Goal: Task Accomplishment & Management: Complete application form

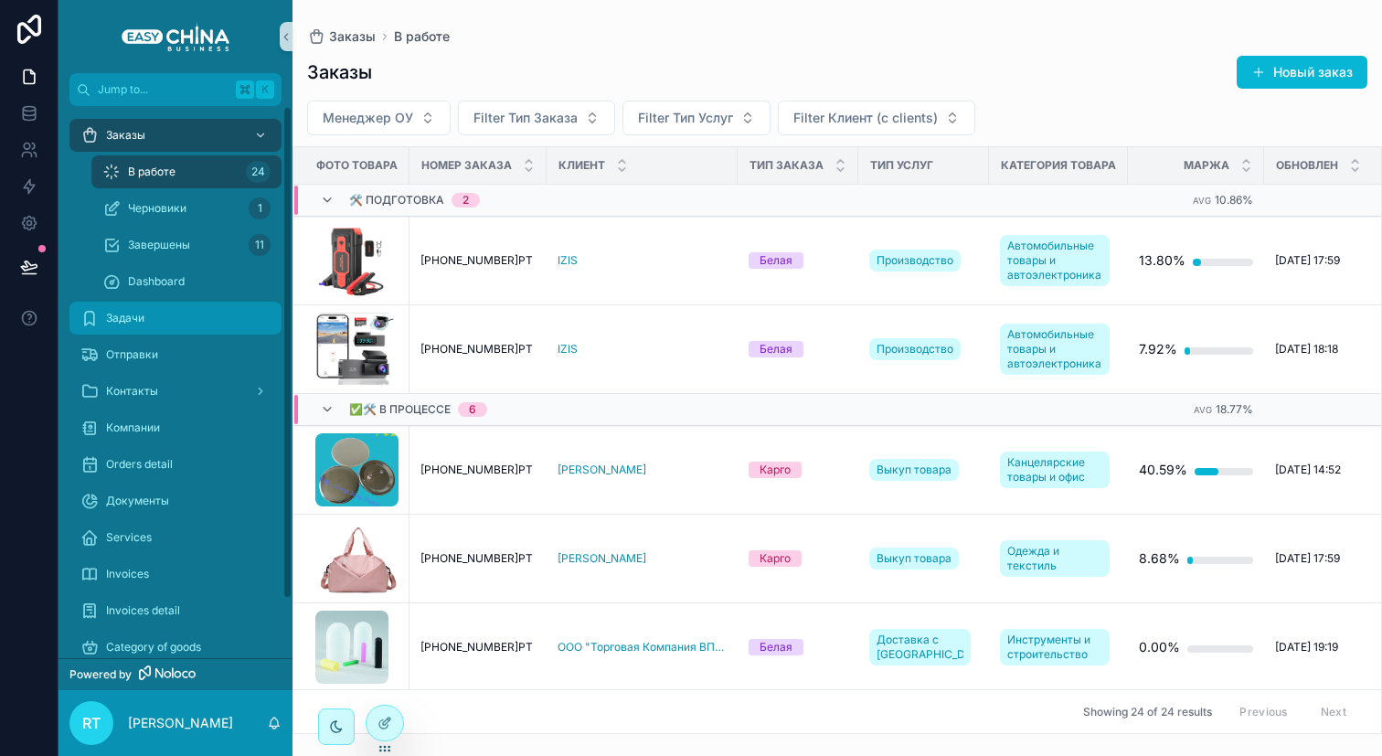
click at [143, 324] on span "Задачи" at bounding box center [125, 318] width 38 height 15
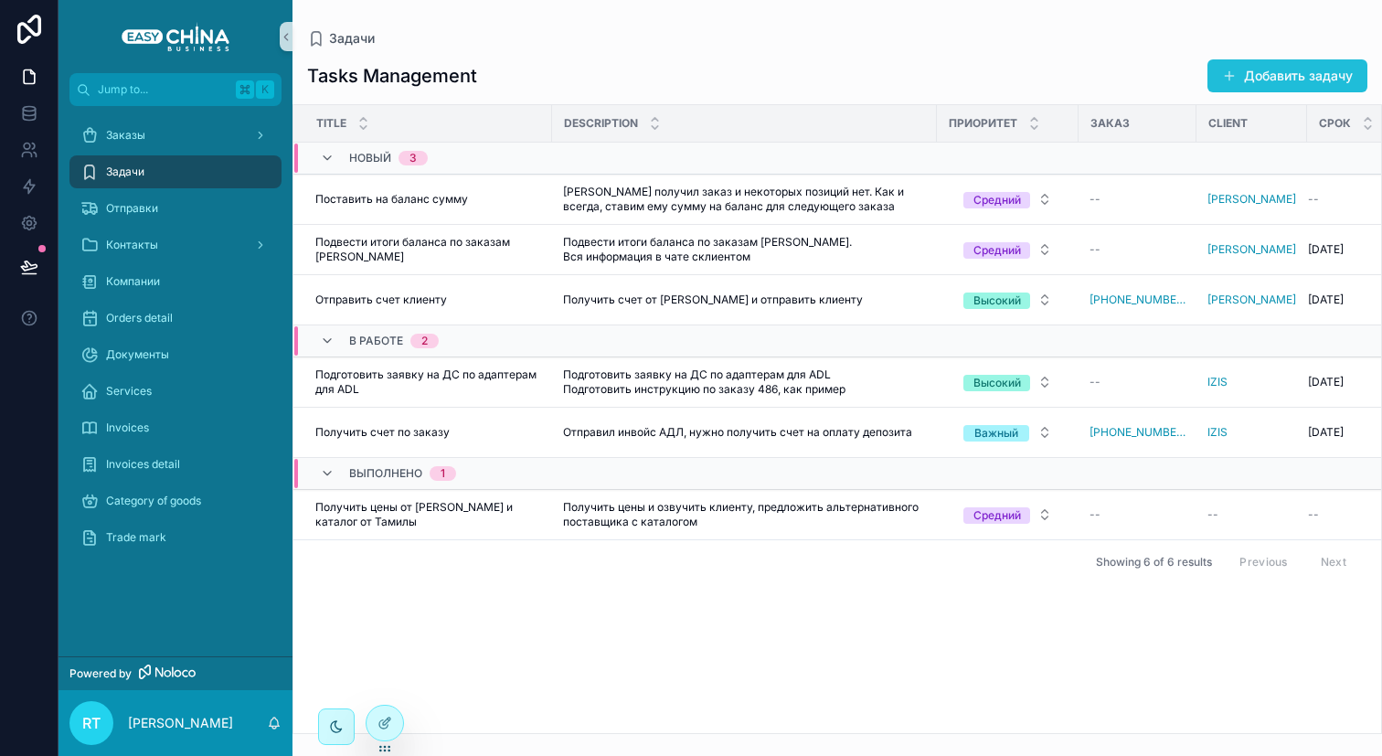
click at [1267, 74] on button "Добавить задачу" at bounding box center [1287, 75] width 160 height 33
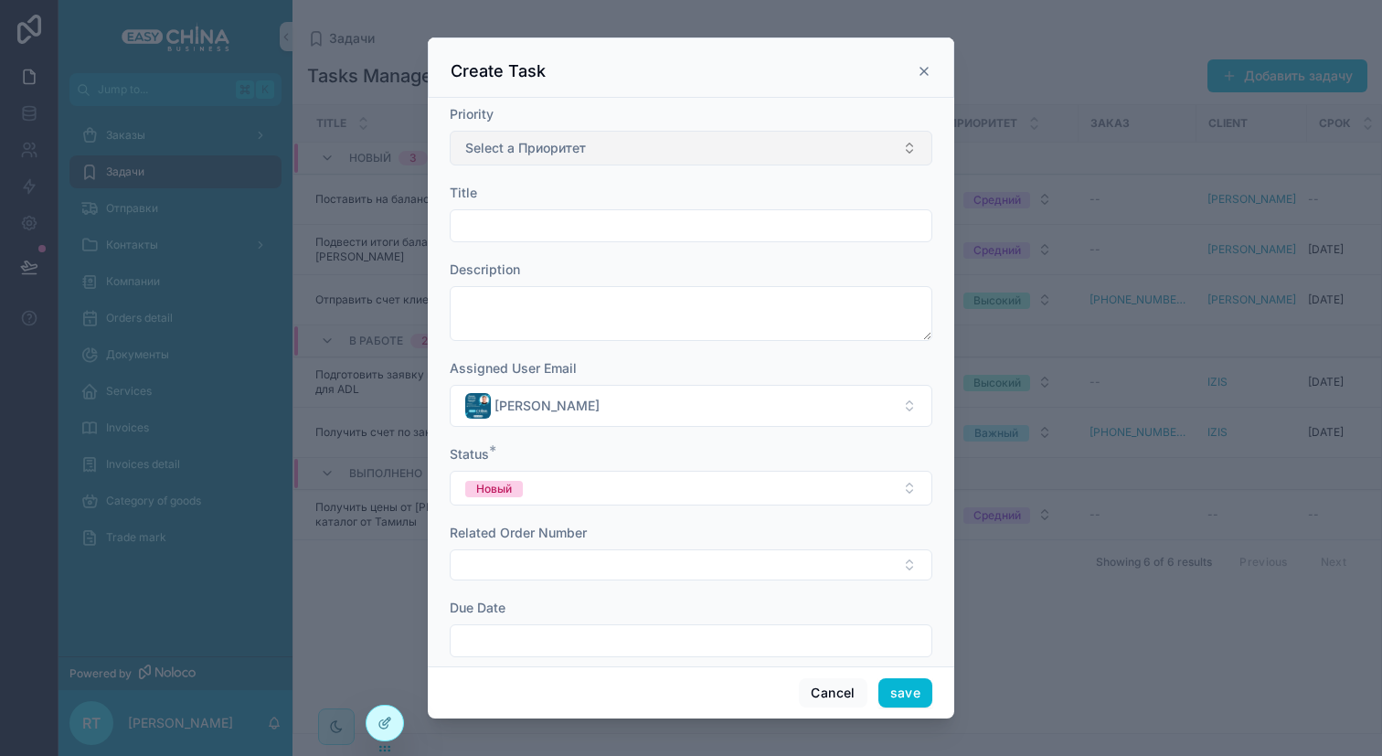
click at [584, 154] on span "Select a Приоритет" at bounding box center [525, 148] width 121 height 18
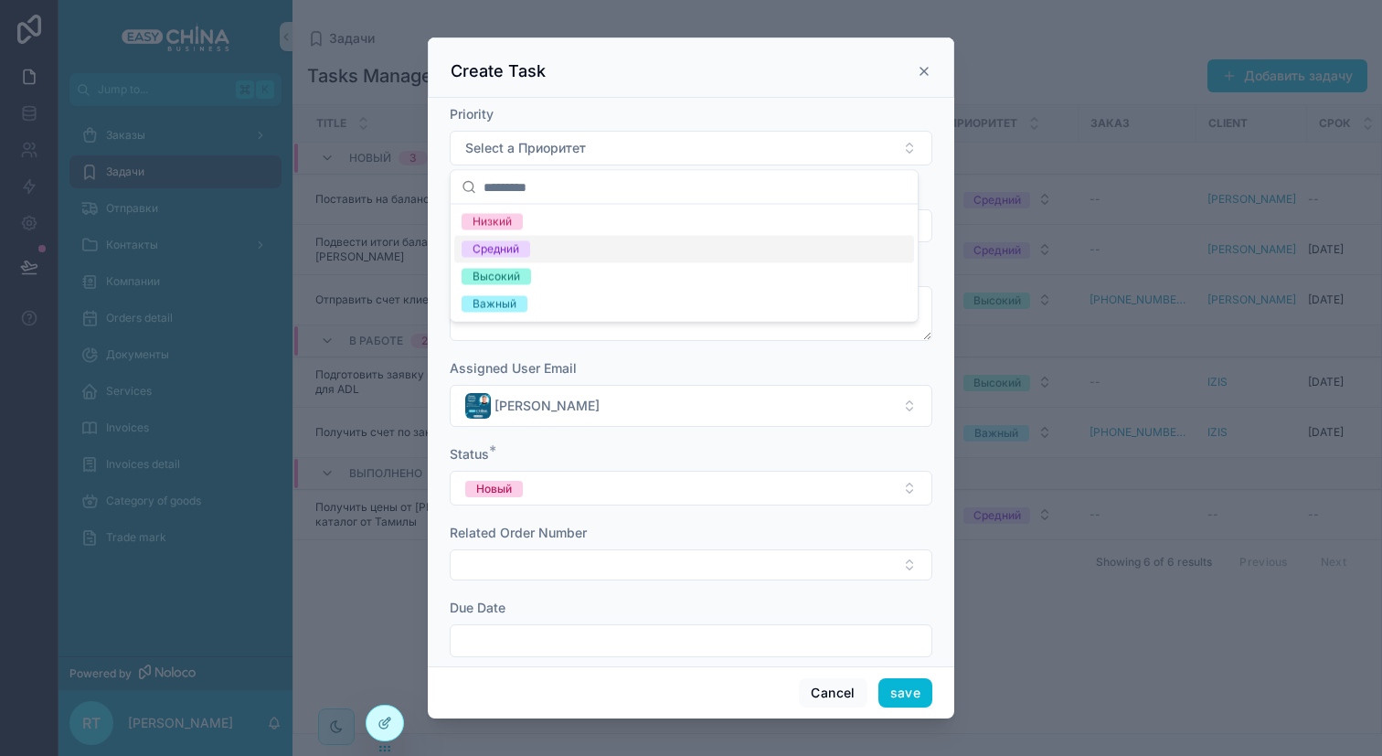
click at [536, 252] on div "Средний" at bounding box center [684, 249] width 460 height 27
click at [516, 231] on input "scrollable content" at bounding box center [691, 226] width 481 height 26
type input "*"
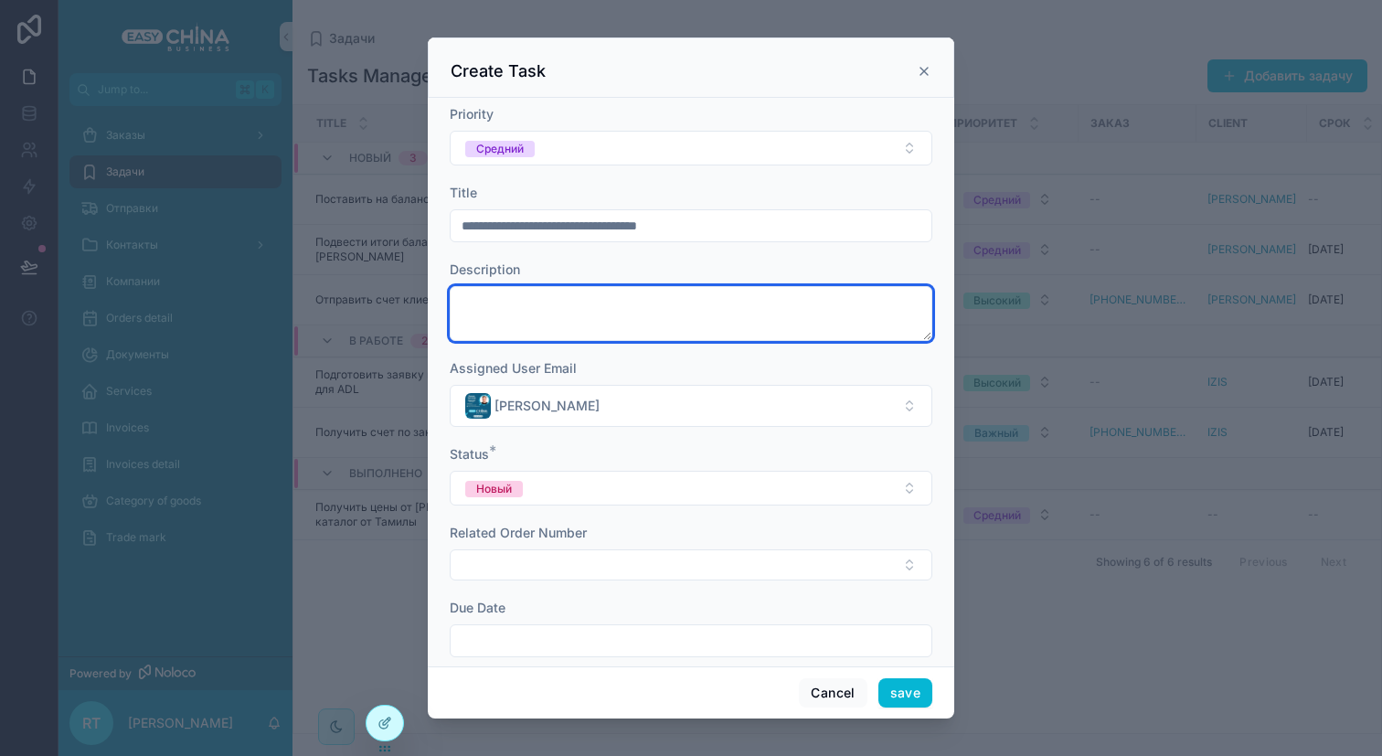
click at [482, 309] on textarea "scrollable content" at bounding box center [691, 313] width 483 height 55
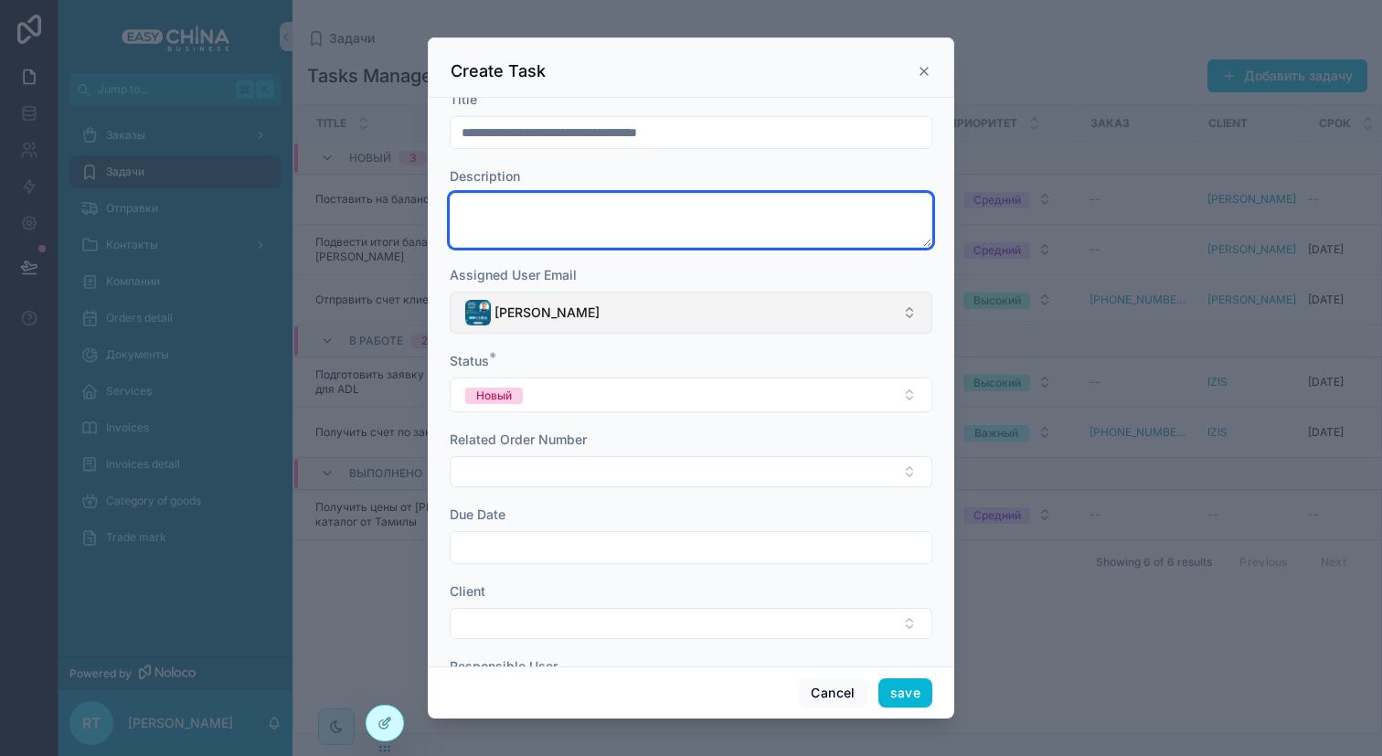
scroll to position [118, 0]
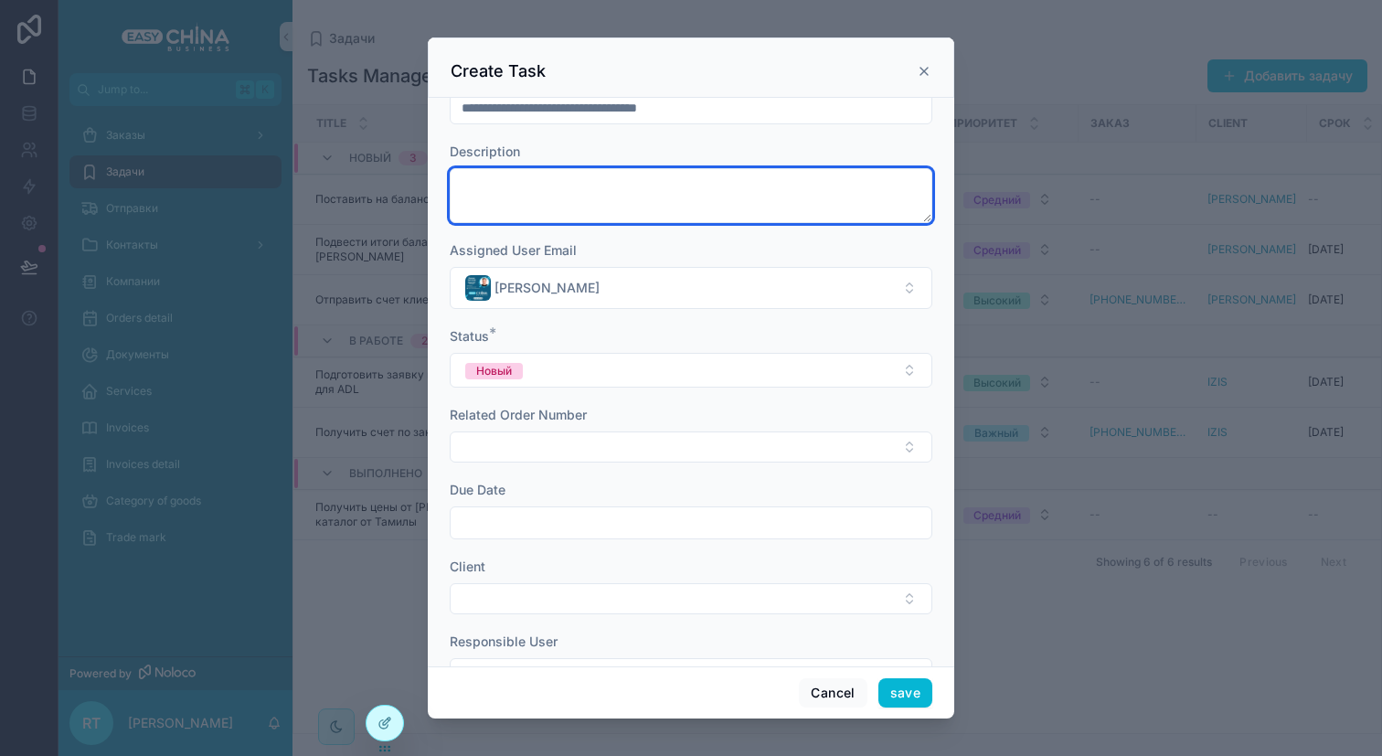
drag, startPoint x: 916, startPoint y: 218, endPoint x: 909, endPoint y: 201, distance: 18.5
click at [909, 201] on body "Jump to... K Заказы Задачи Отправки Контакты Компании Orders detail Документы S…" at bounding box center [691, 378] width 1382 height 756
click at [663, 195] on textarea "scrollable content" at bounding box center [691, 195] width 483 height 55
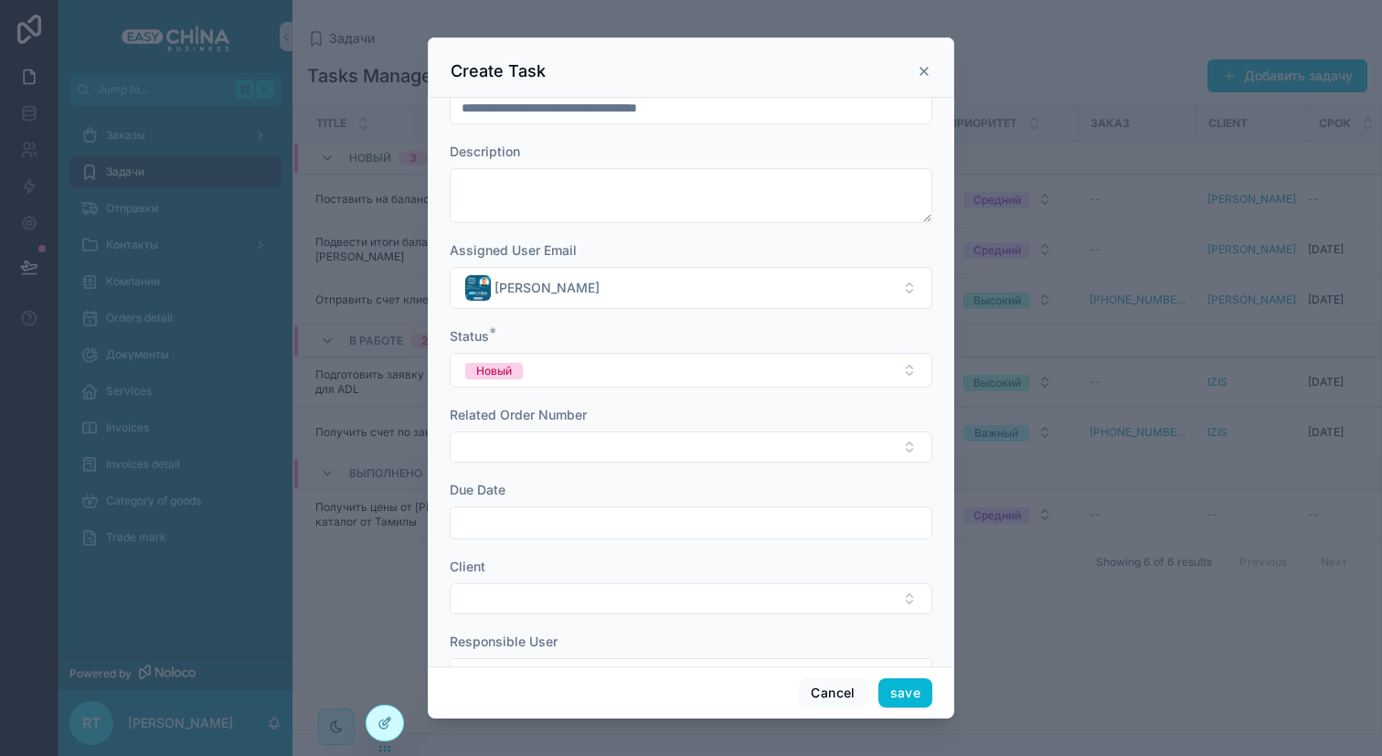
click at [746, 101] on input "**********" at bounding box center [691, 108] width 481 height 26
type input "**********"
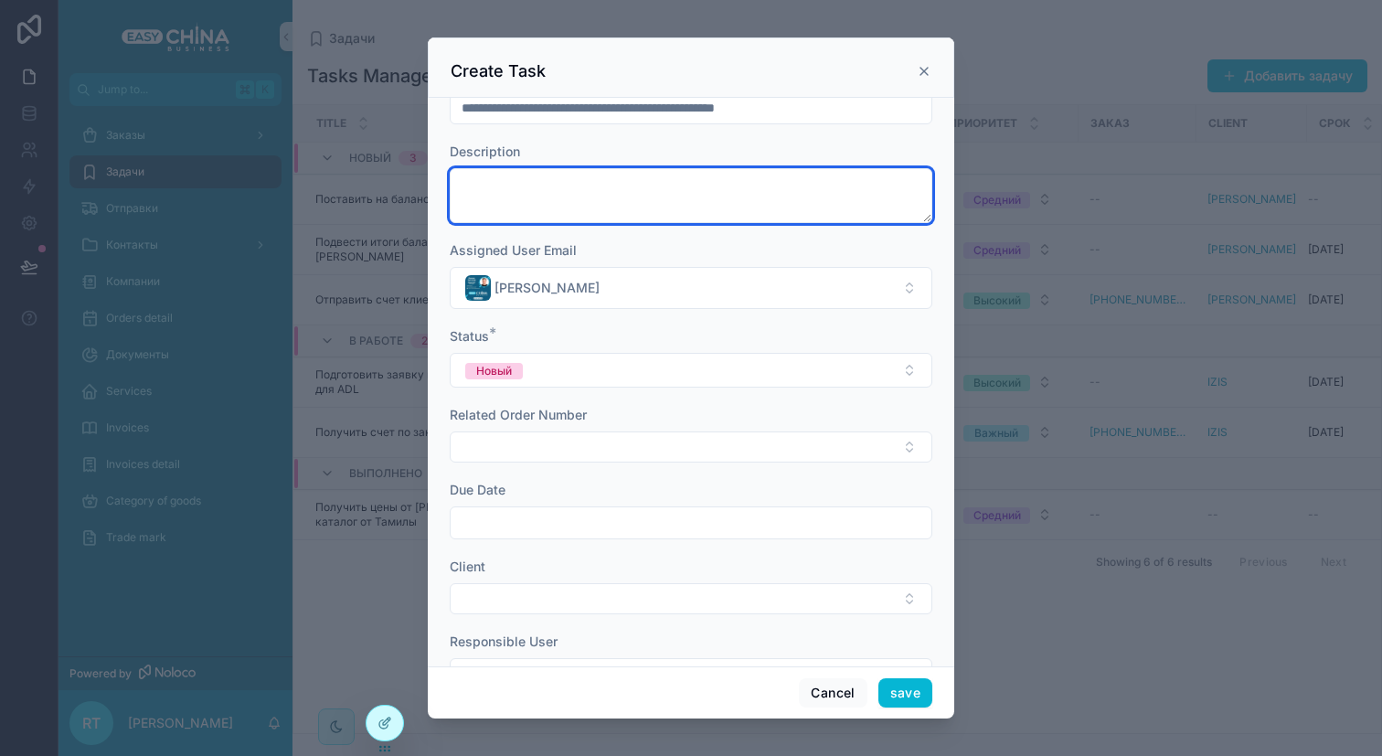
click at [600, 197] on textarea "scrollable content" at bounding box center [691, 195] width 483 height 55
paste textarea "**********"
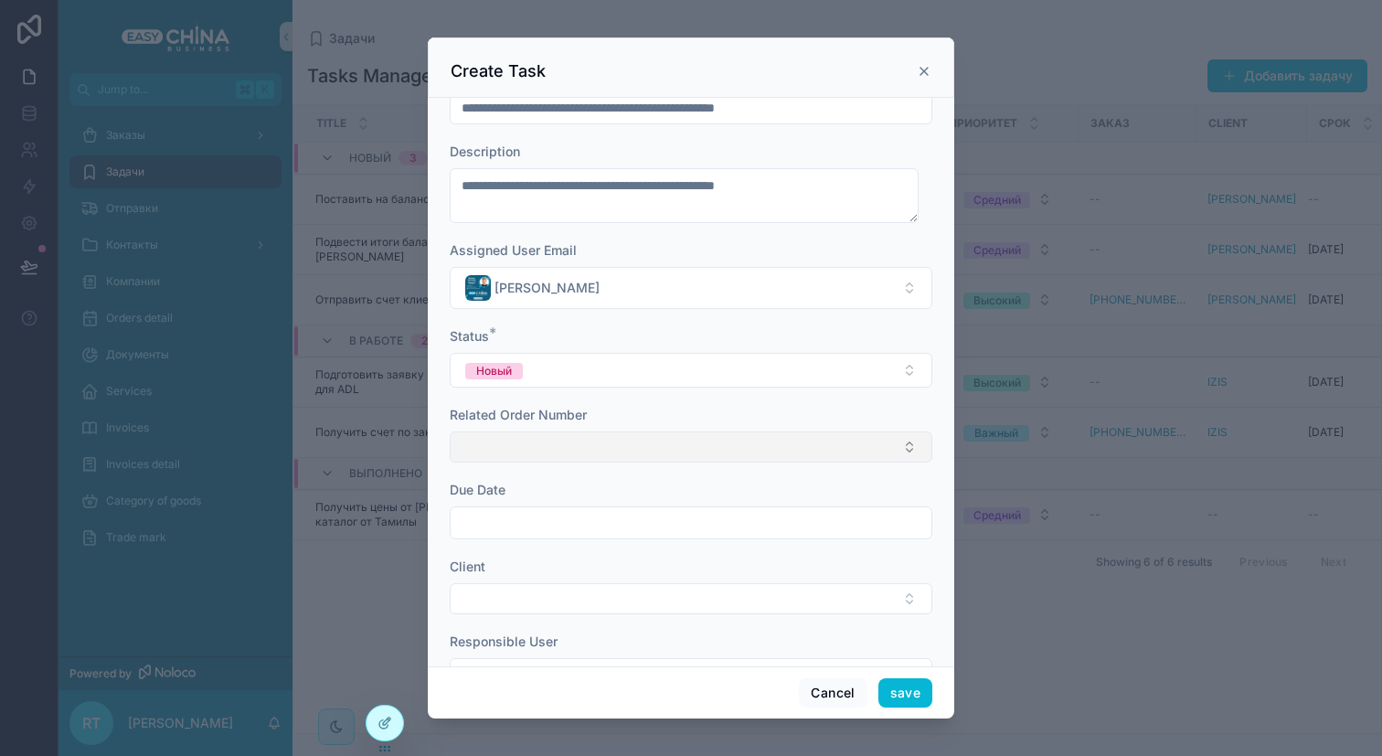
click at [593, 453] on button "Select Button" at bounding box center [691, 446] width 483 height 31
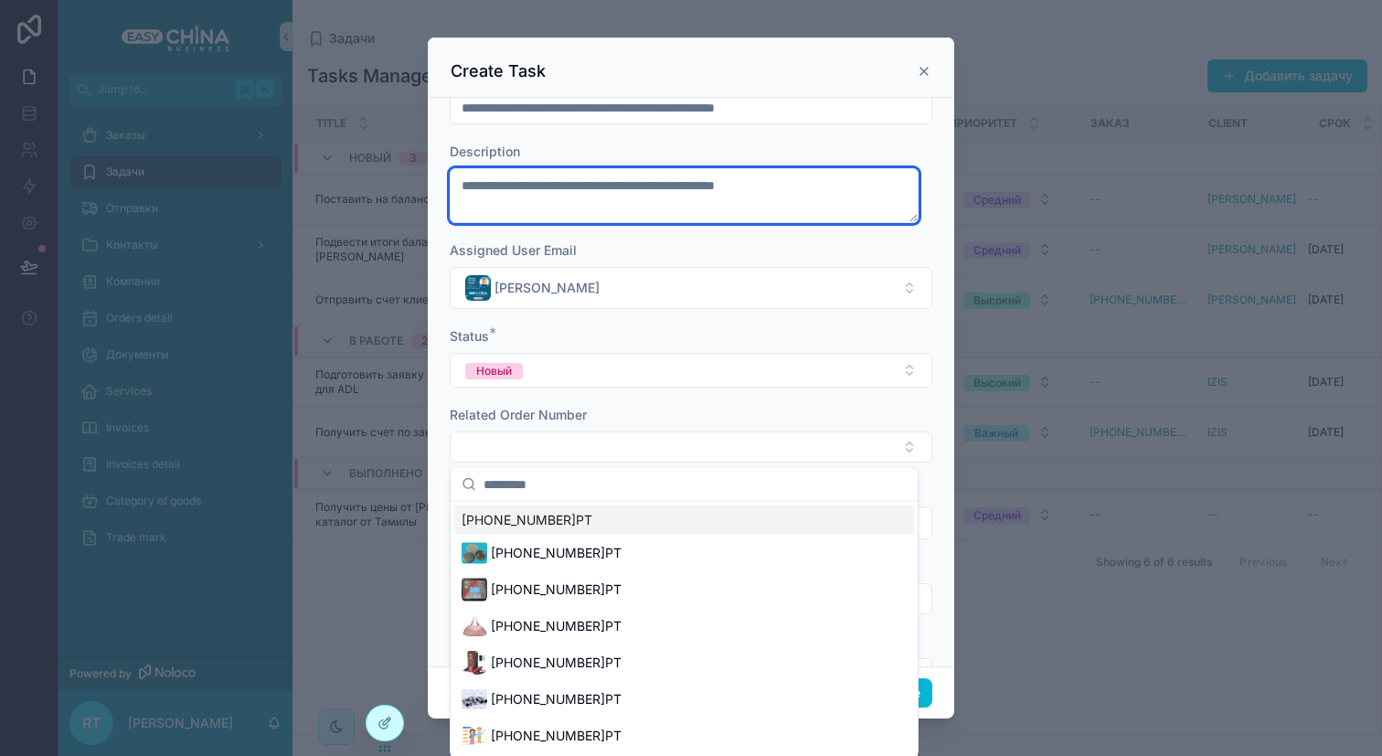
click at [686, 210] on textarea "**********" at bounding box center [684, 195] width 469 height 55
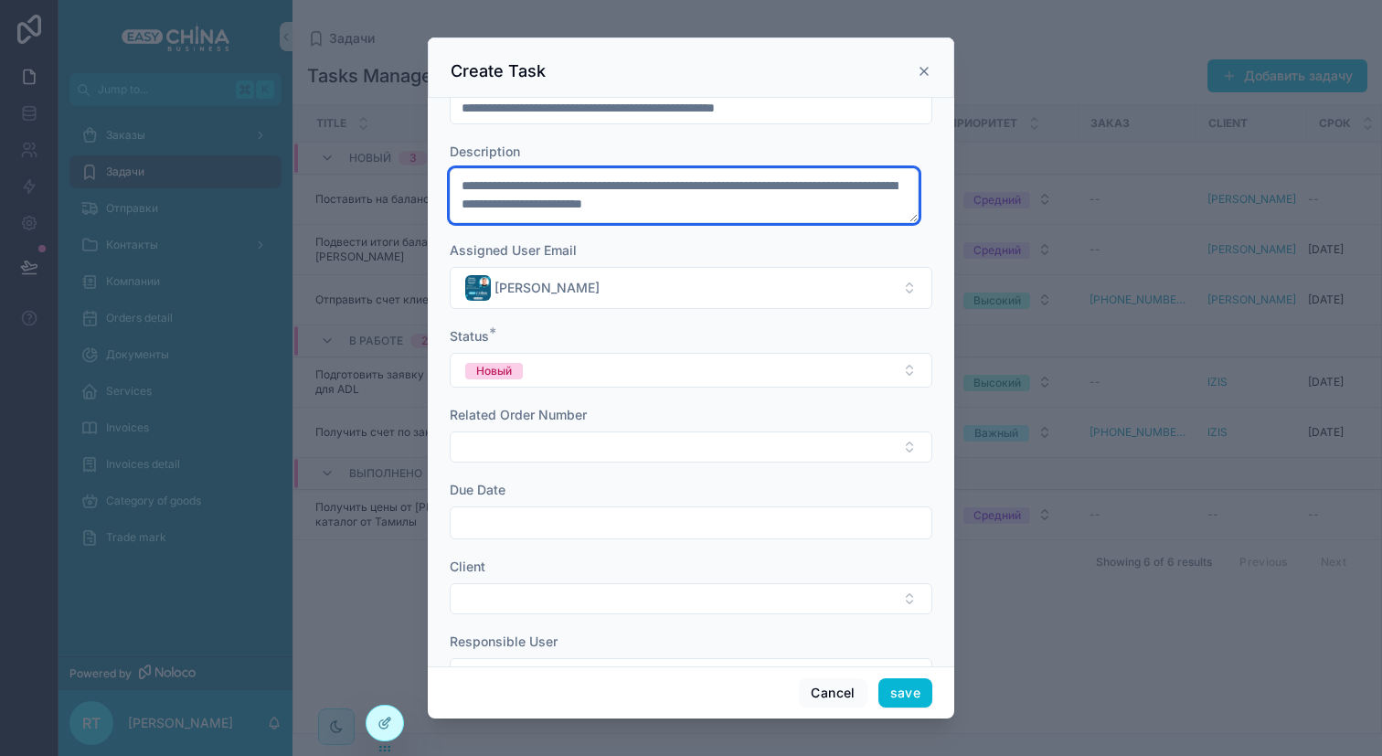
scroll to position [7, 0]
click at [802, 193] on textarea "**********" at bounding box center [684, 195] width 469 height 55
type textarea "**********"
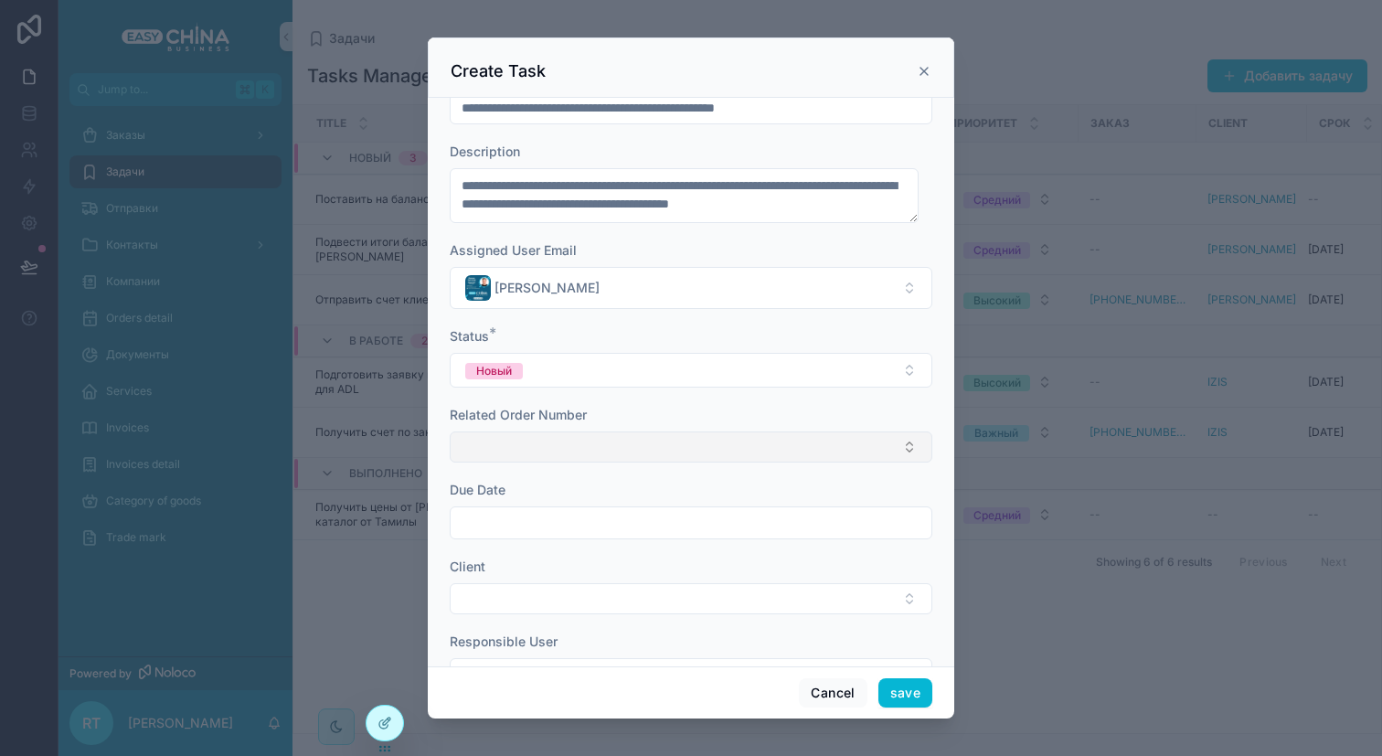
click at [617, 443] on button "Select Button" at bounding box center [691, 446] width 483 height 31
click at [600, 476] on div "Jump to... K Заказы Задачи Отправки Контакты Компании Orders detail Документы S…" at bounding box center [719, 378] width 1323 height 756
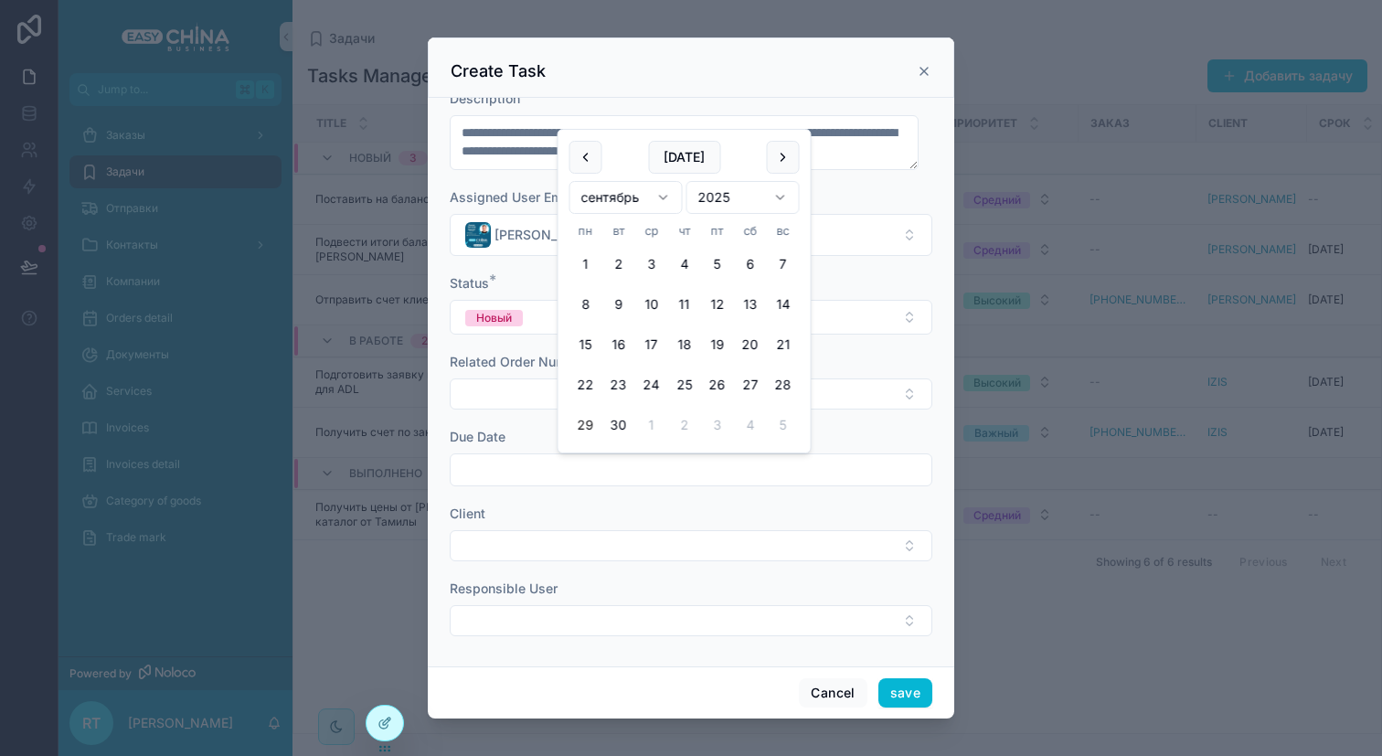
click at [600, 465] on input "scrollable content" at bounding box center [691, 470] width 481 height 26
click at [682, 149] on button "[DATE]" at bounding box center [684, 157] width 72 height 33
click at [658, 423] on button "1" at bounding box center [651, 425] width 33 height 33
click at [839, 432] on div "Due Date" at bounding box center [691, 437] width 483 height 18
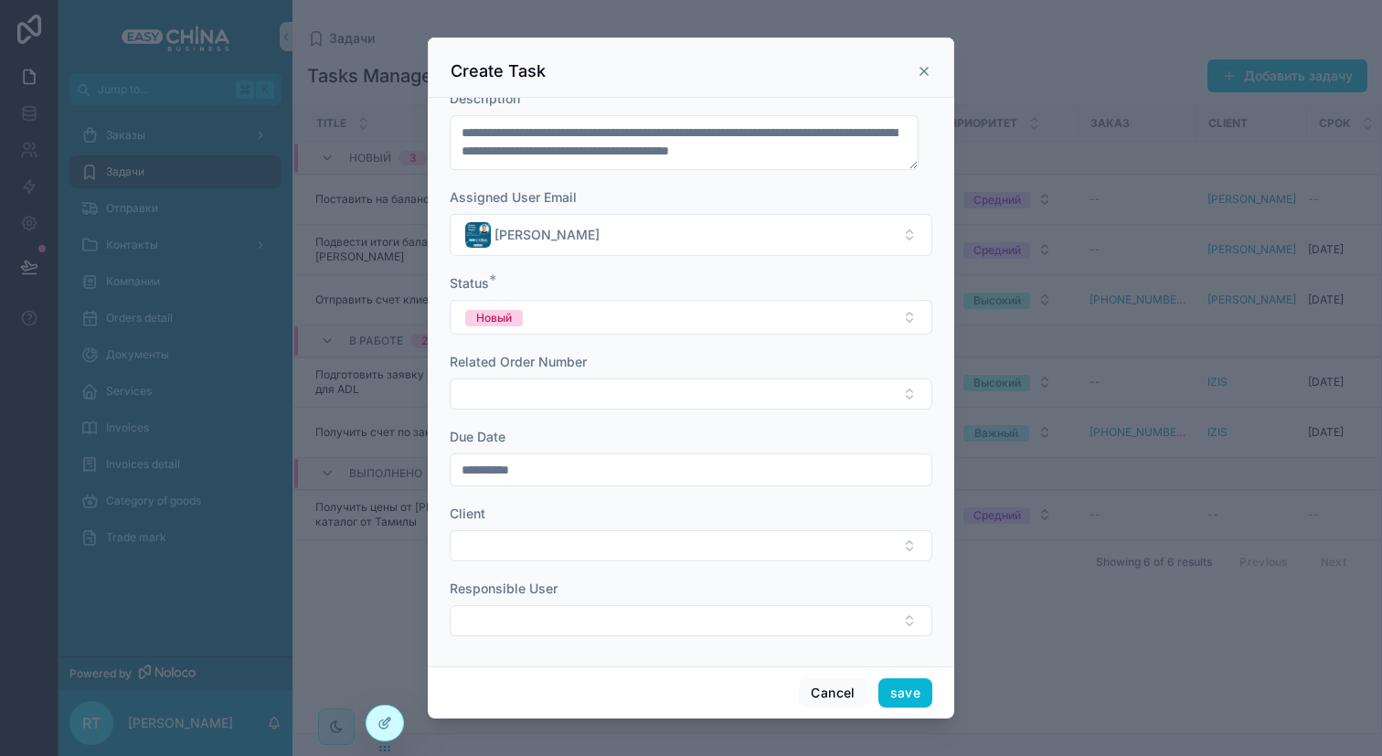
click at [600, 474] on input "**********" at bounding box center [691, 470] width 481 height 26
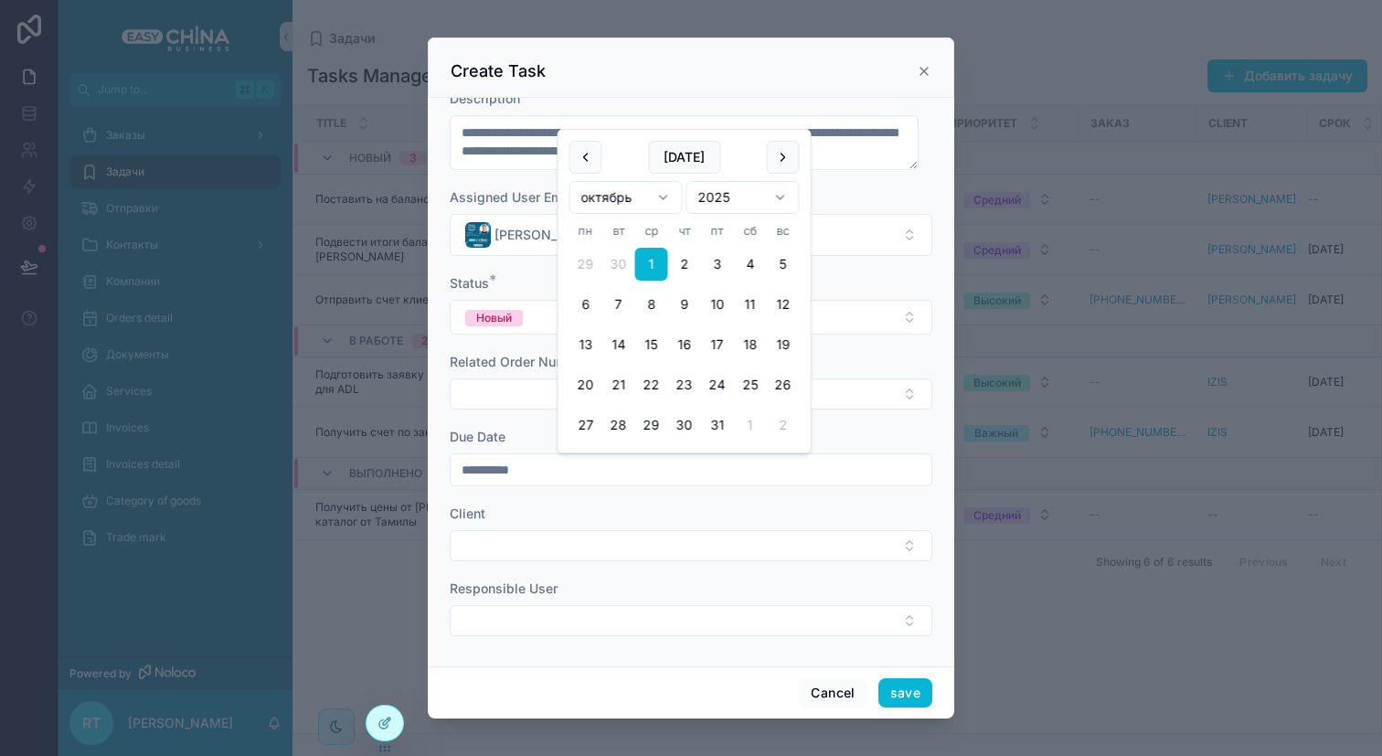
click at [586, 307] on button "6" at bounding box center [585, 304] width 33 height 33
type input "**********"
click at [685, 510] on div "Client" at bounding box center [691, 513] width 483 height 18
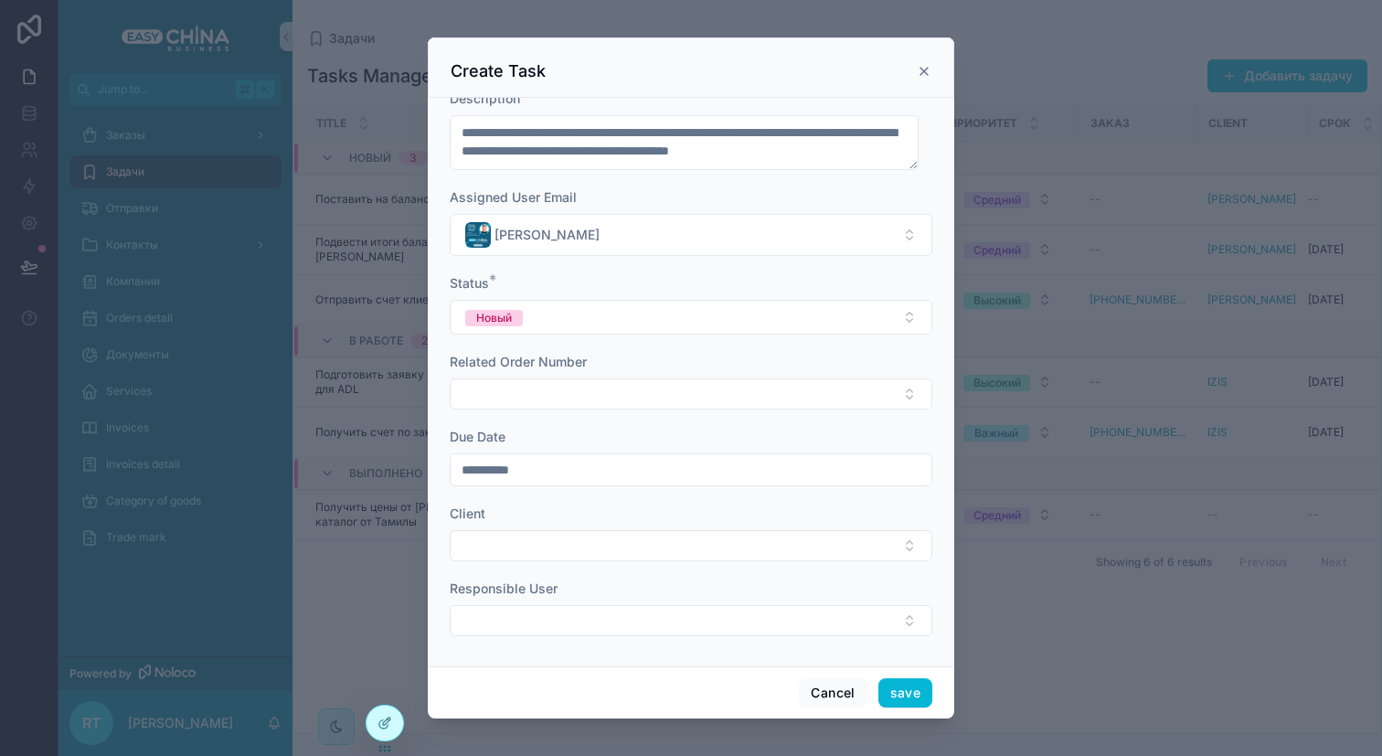
scroll to position [174, 0]
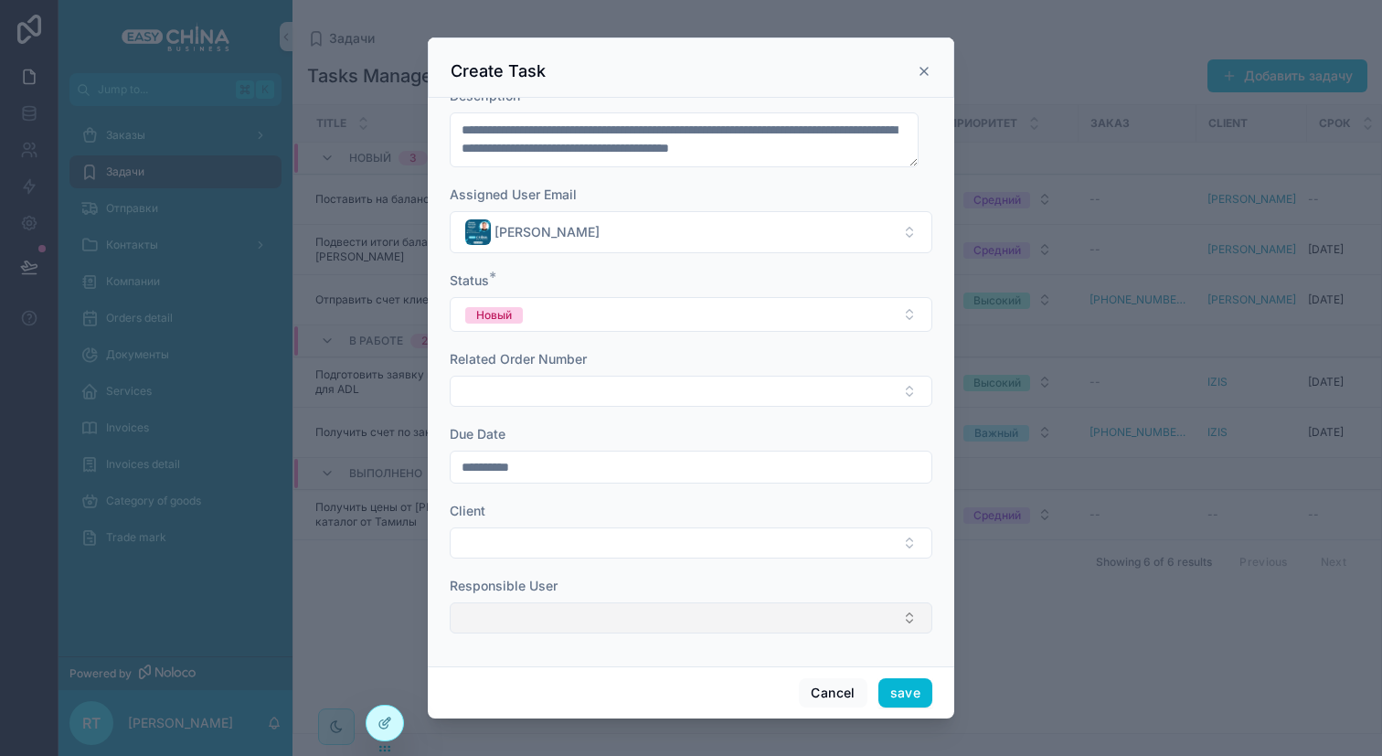
click at [703, 622] on button "Select Button" at bounding box center [691, 617] width 483 height 31
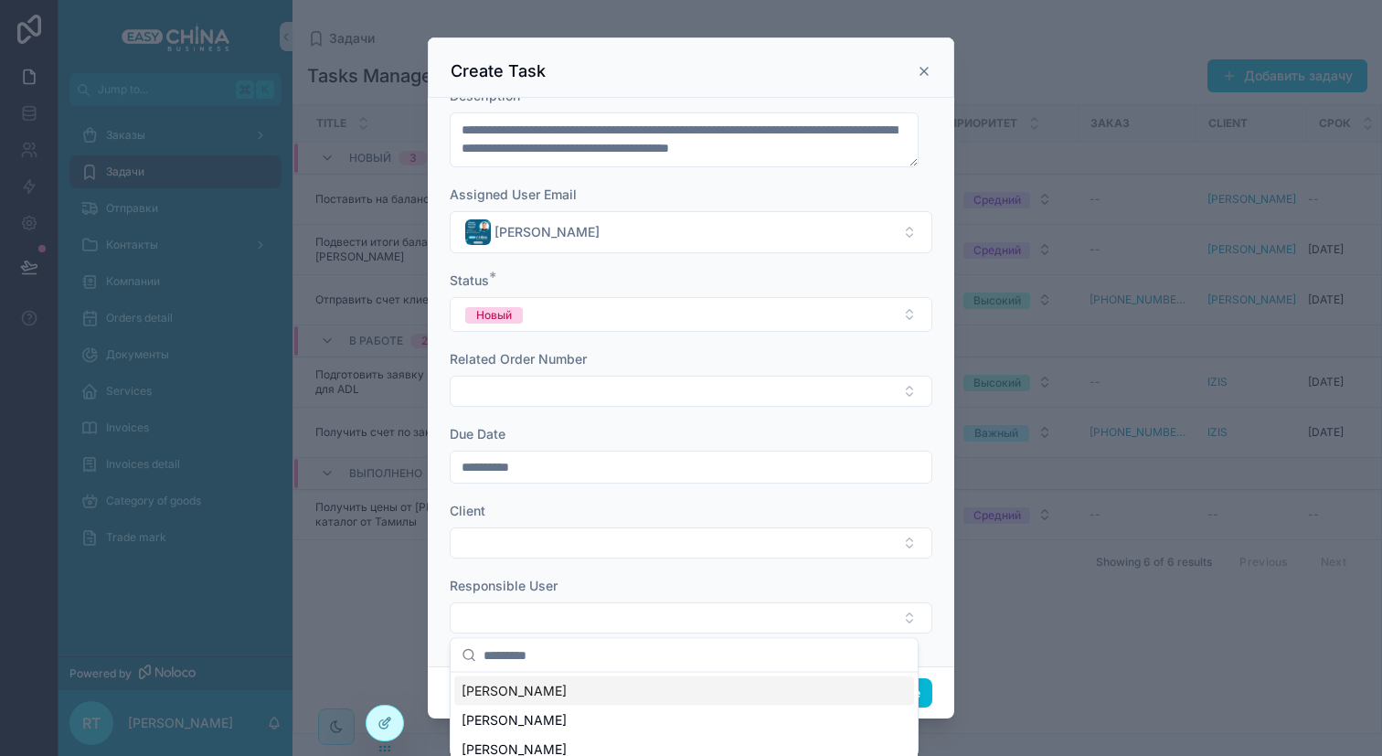
click at [642, 642] on input "scrollable content" at bounding box center [694, 655] width 423 height 33
click at [642, 613] on button "Select Button" at bounding box center [691, 617] width 483 height 31
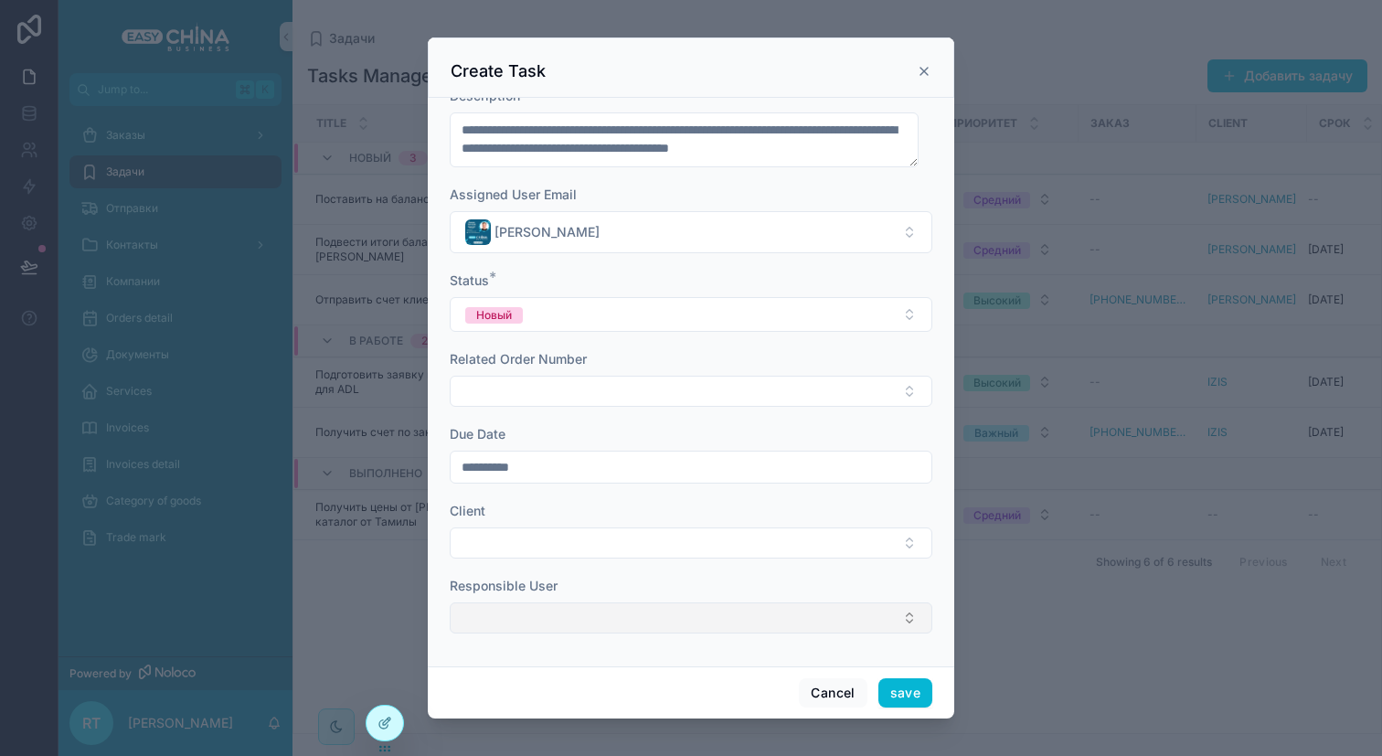
click at [642, 613] on button "Select Button" at bounding box center [691, 617] width 483 height 31
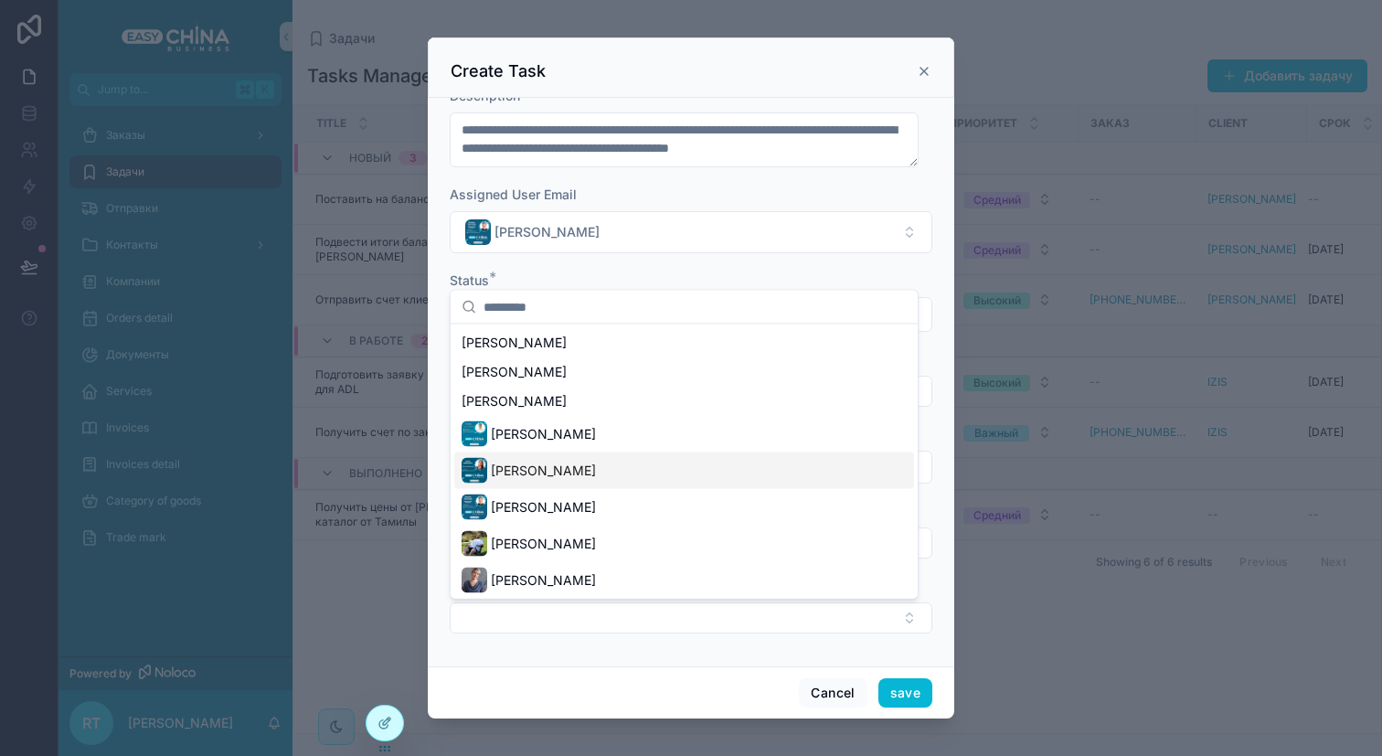
click at [617, 470] on div "[PERSON_NAME]" at bounding box center [684, 470] width 460 height 37
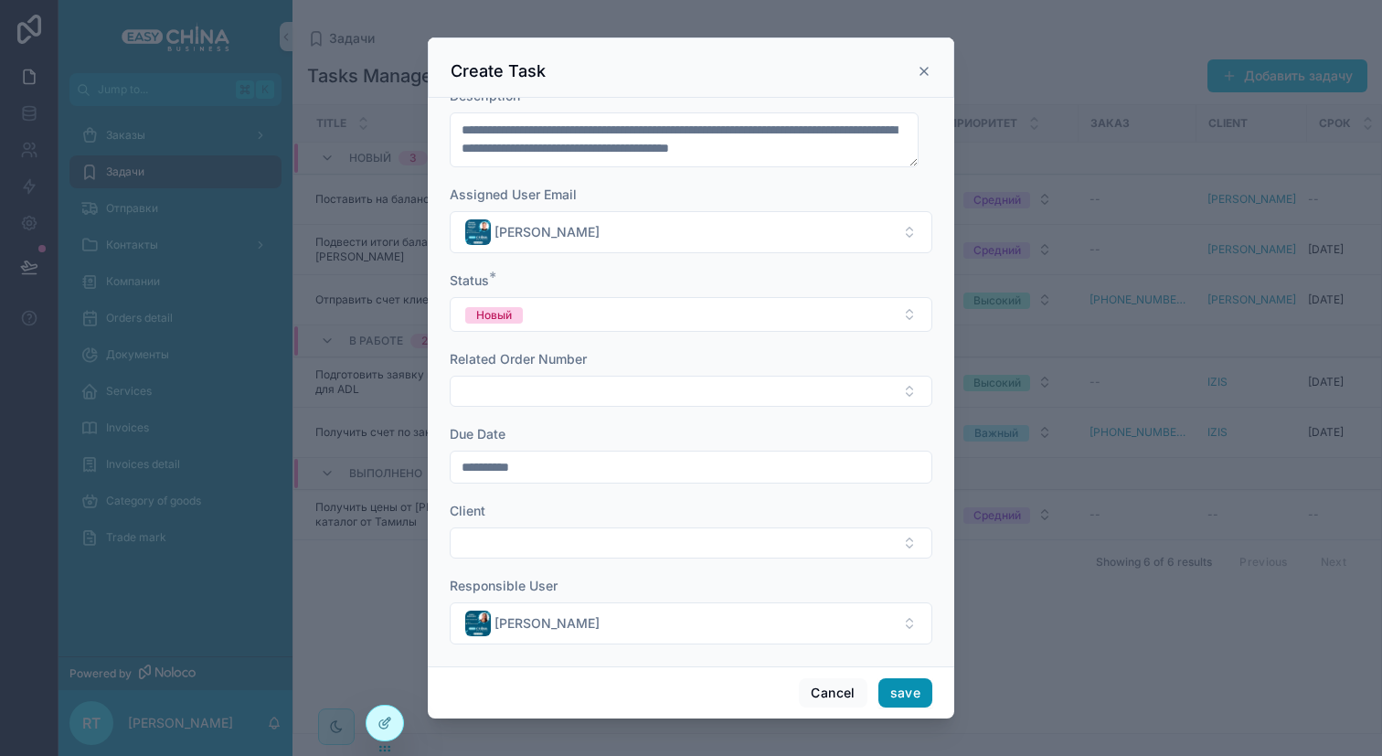
click at [895, 690] on button "save" at bounding box center [905, 692] width 54 height 29
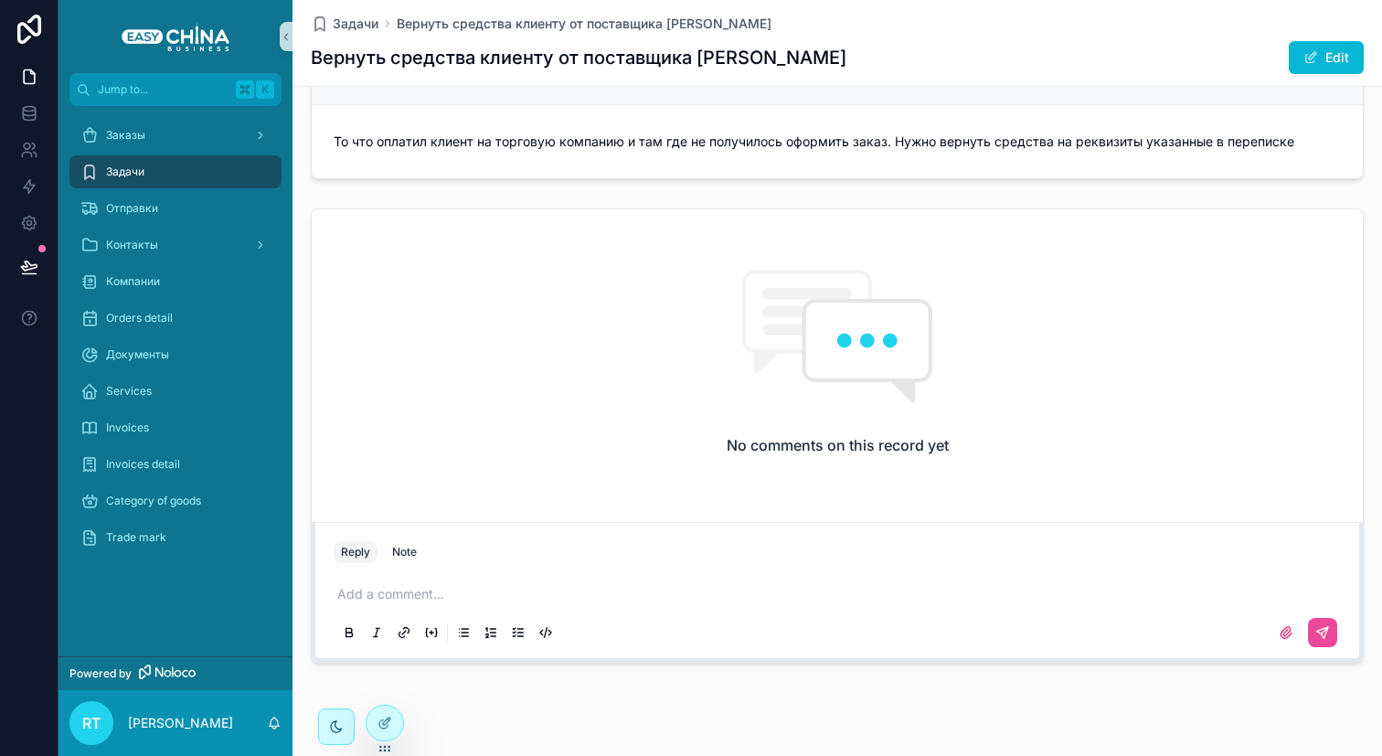
scroll to position [450, 0]
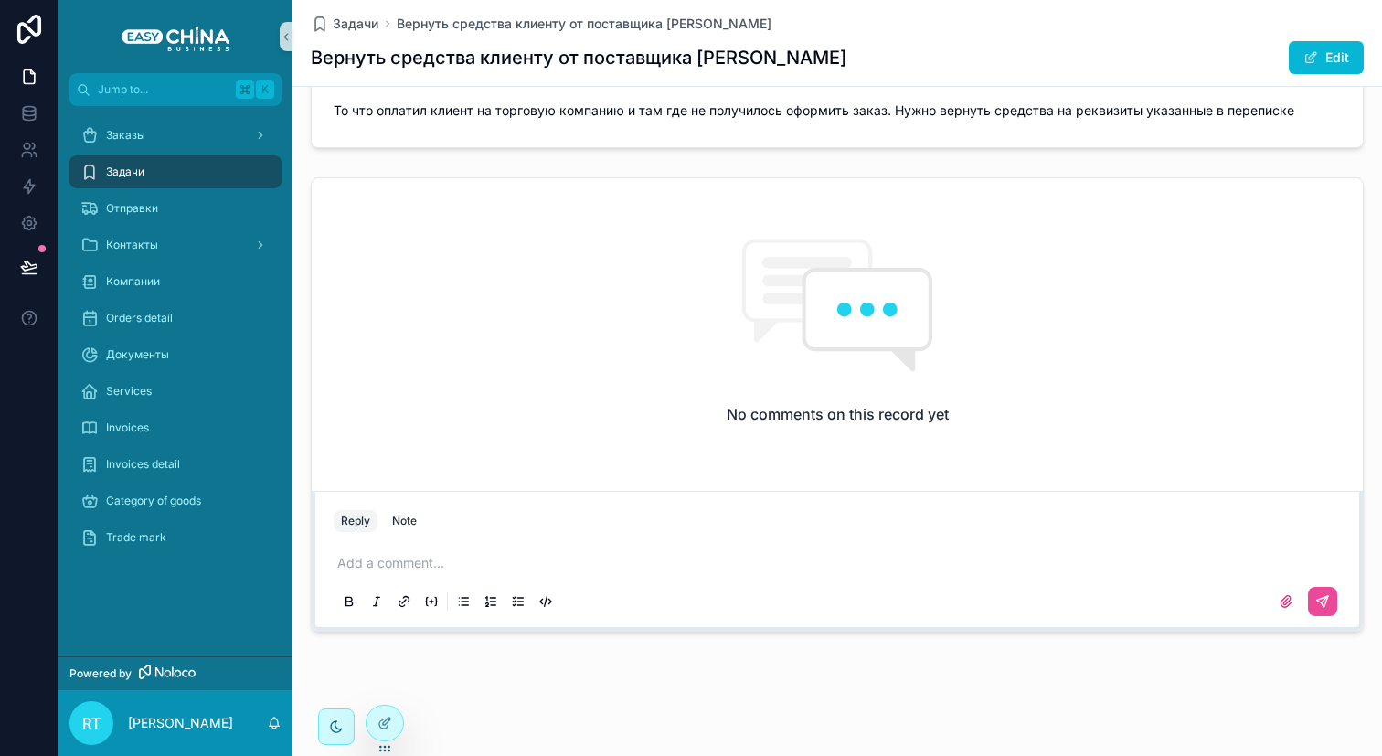
click at [587, 541] on div "Add a comment..." at bounding box center [837, 581] width 1029 height 91
click at [520, 561] on p "scrollable content" at bounding box center [840, 563] width 1007 height 18
click at [516, 504] on div "Reply Note Add a comment..." at bounding box center [837, 561] width 1051 height 140
click at [492, 548] on div "Add a comment..." at bounding box center [837, 581] width 1007 height 77
click at [398, 570] on p "scrollable content" at bounding box center [840, 563] width 1007 height 18
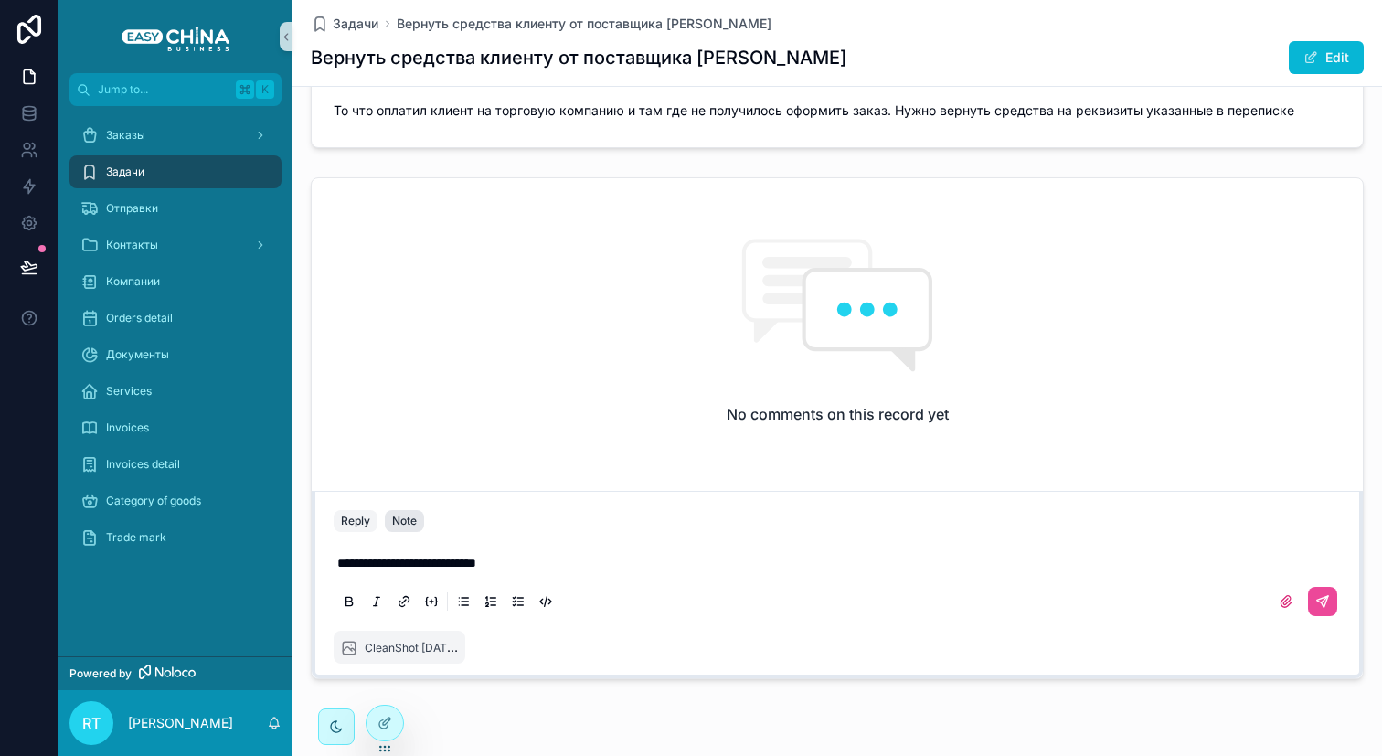
click at [399, 523] on div "Note" at bounding box center [404, 521] width 25 height 15
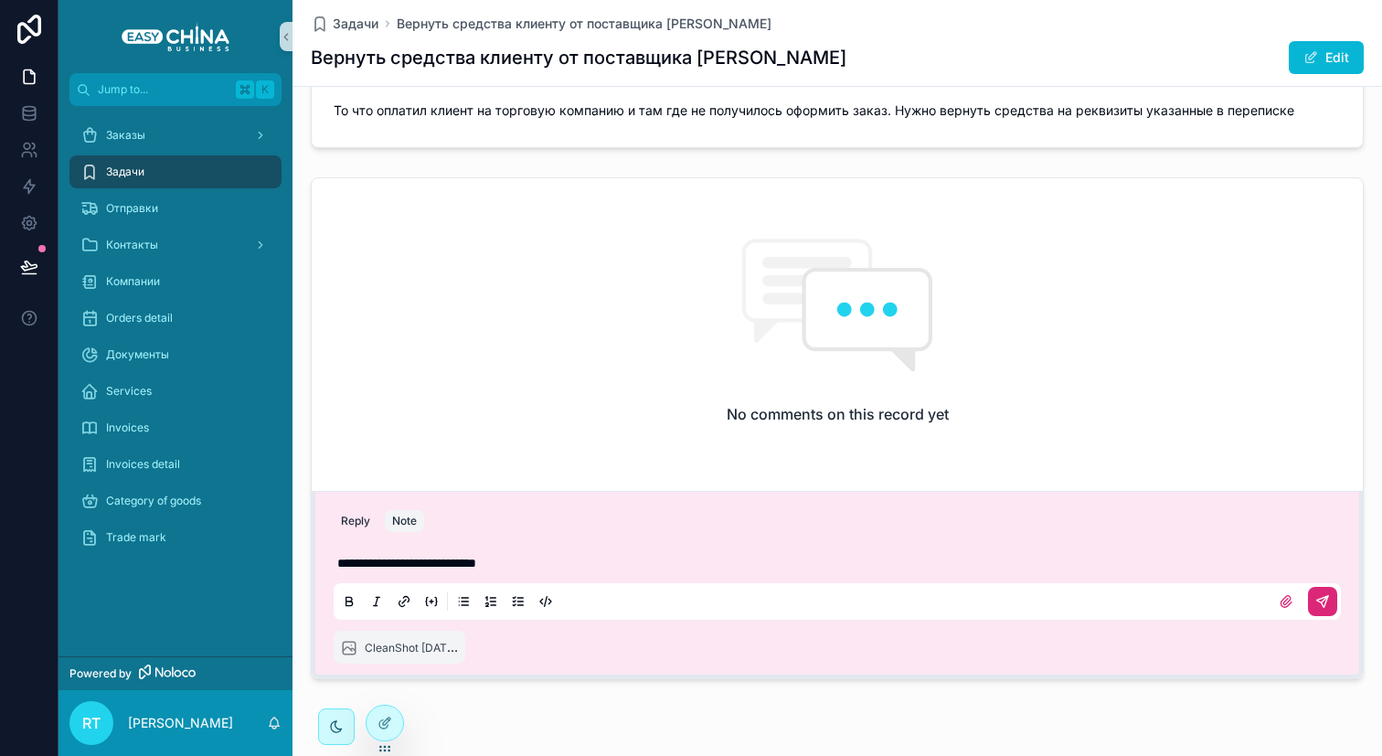
click at [1315, 596] on icon "scrollable content" at bounding box center [1322, 601] width 15 height 15
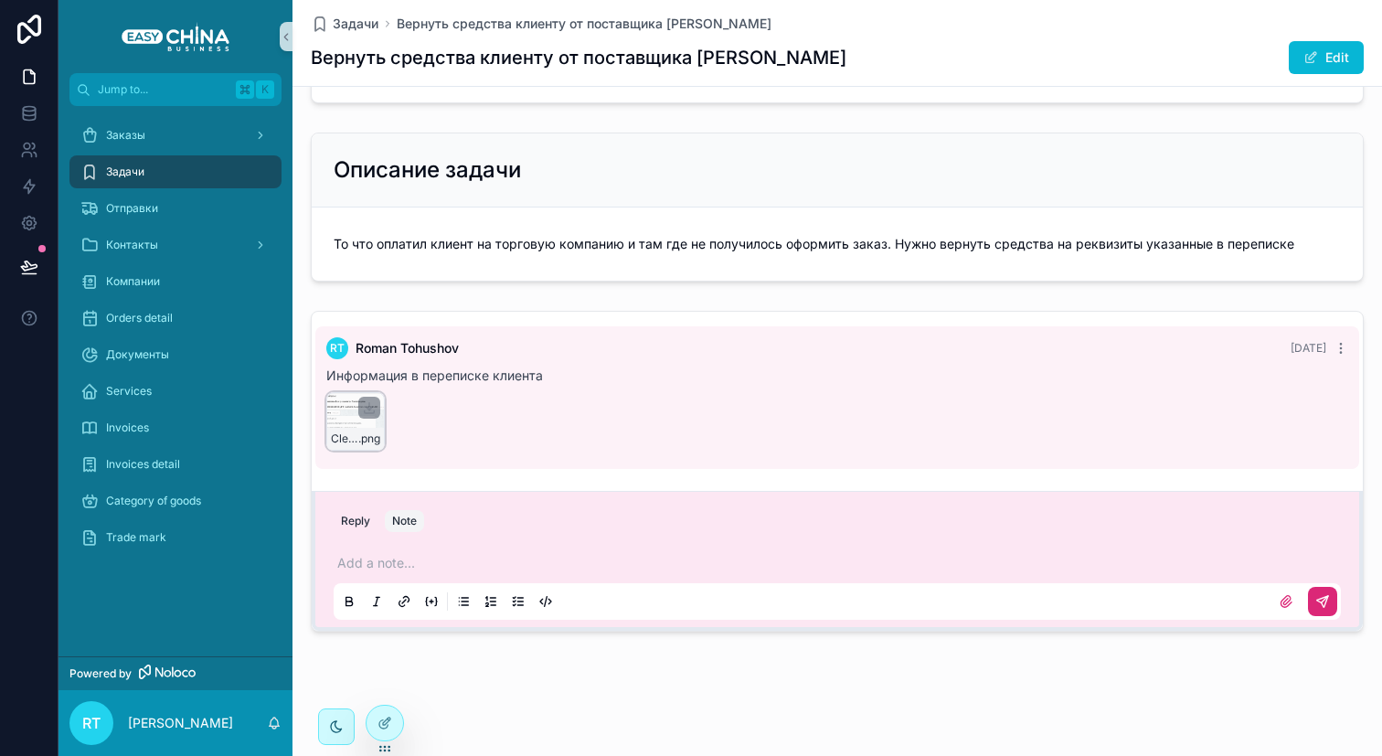
click at [339, 415] on div "CleanShot-2025-09-29-at-16.37.00@2x .png" at bounding box center [355, 421] width 58 height 58
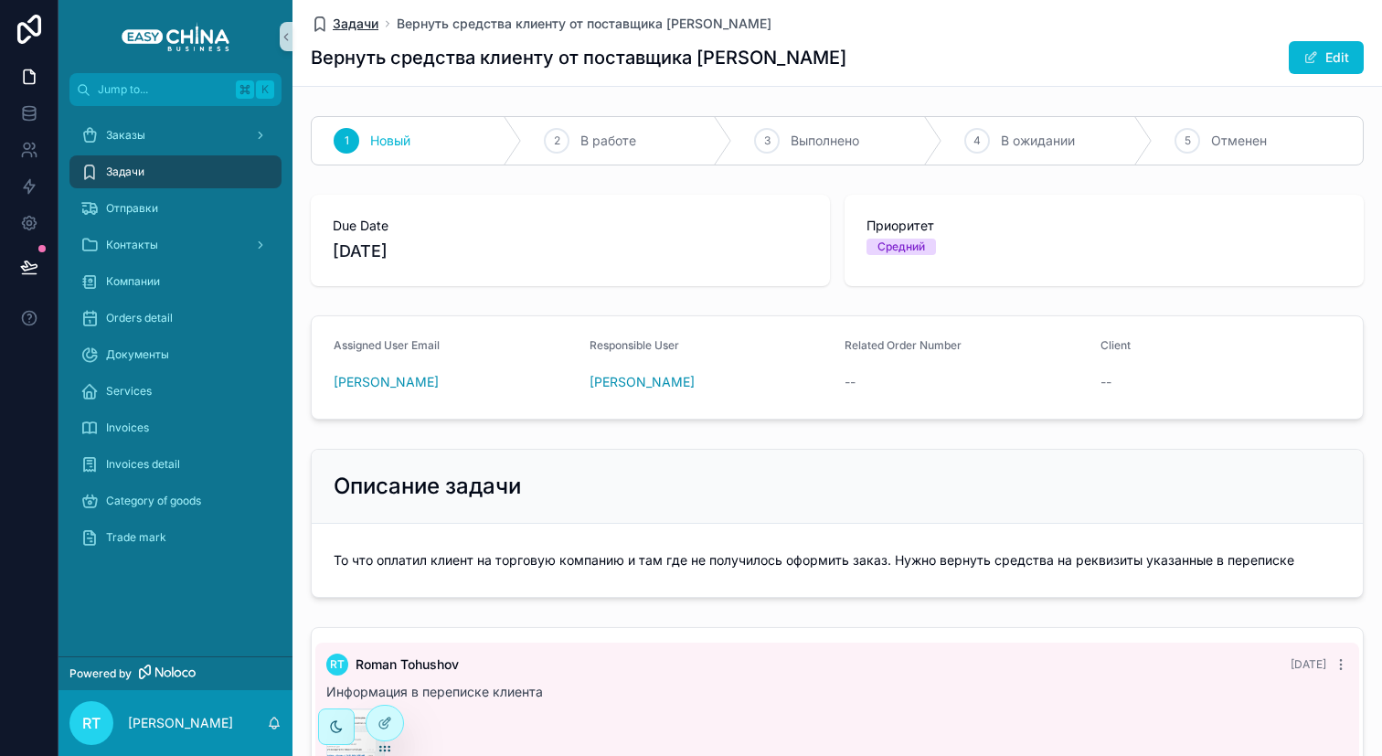
click at [353, 16] on span "Задачи" at bounding box center [356, 24] width 46 height 18
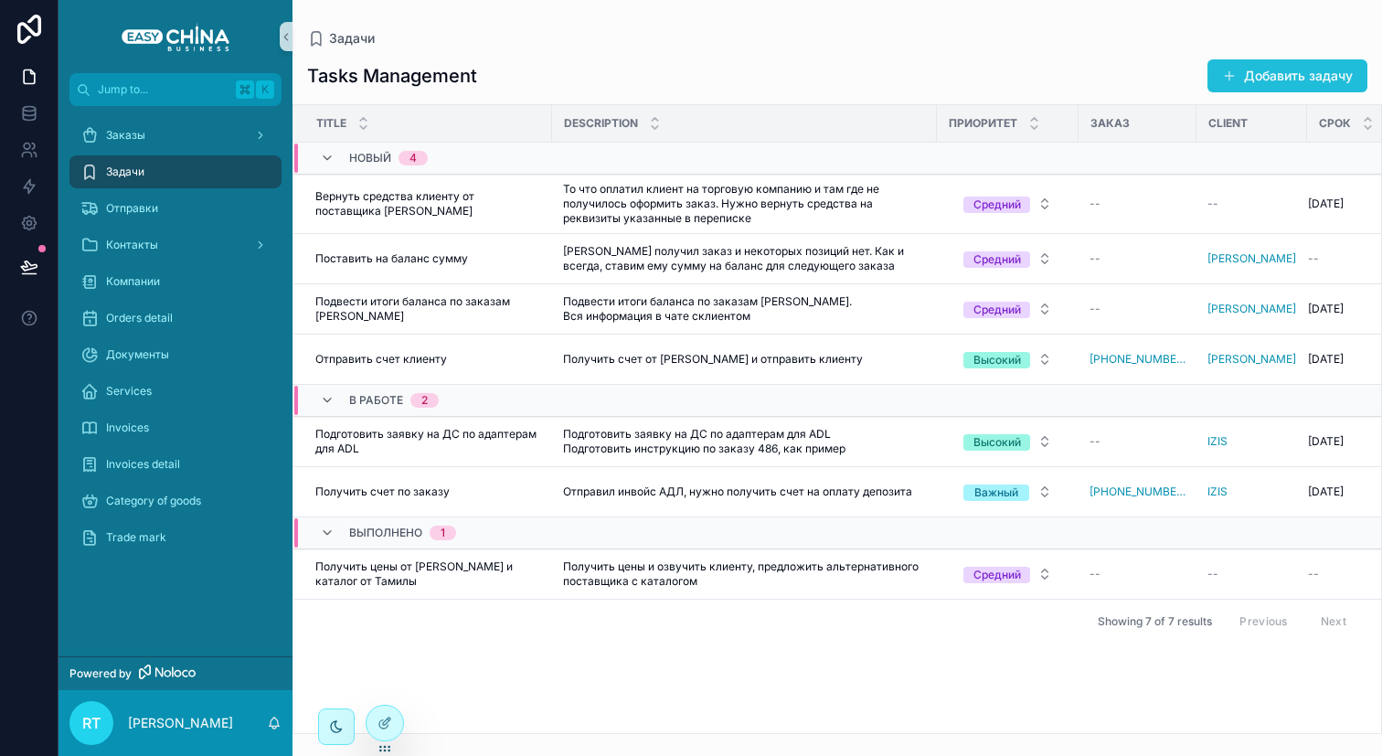
click at [1245, 72] on button "Добавить задачу" at bounding box center [1287, 75] width 160 height 33
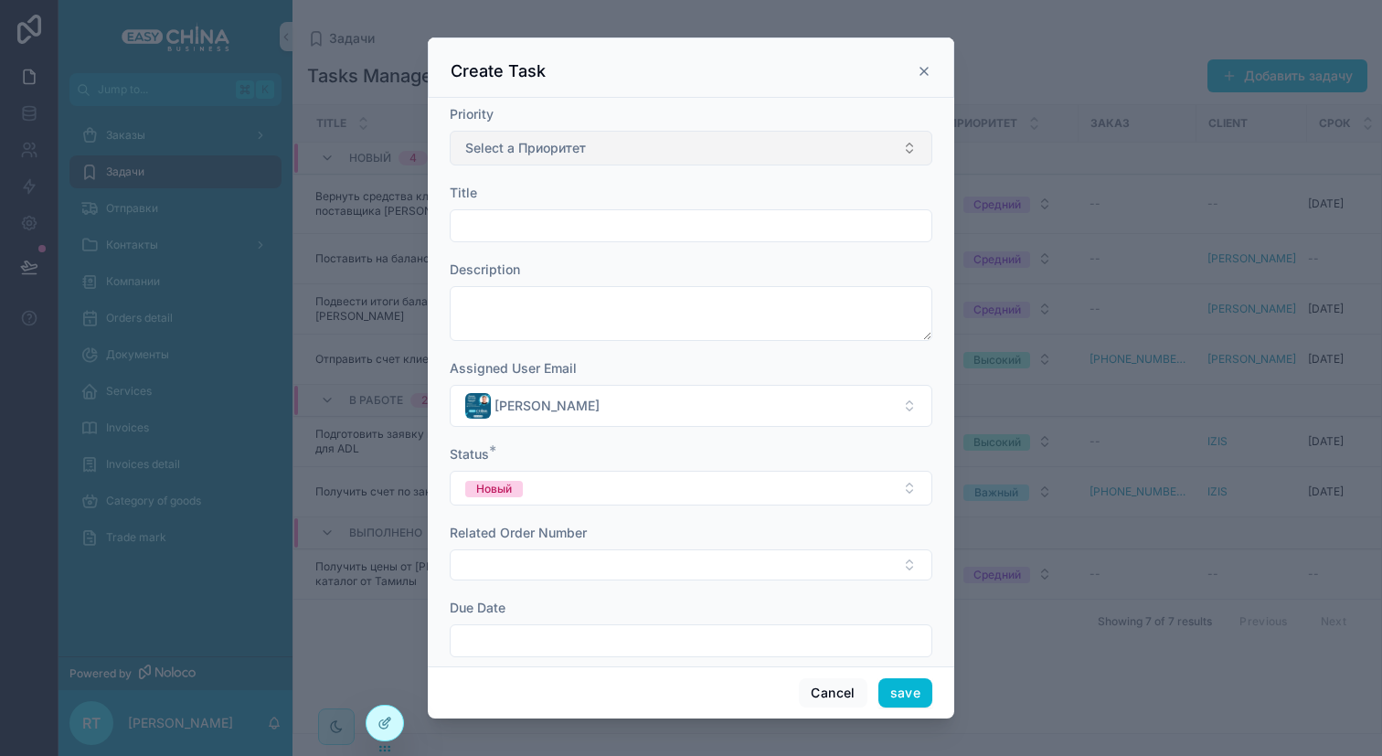
click at [615, 163] on button "Select a Приоритет" at bounding box center [691, 148] width 483 height 35
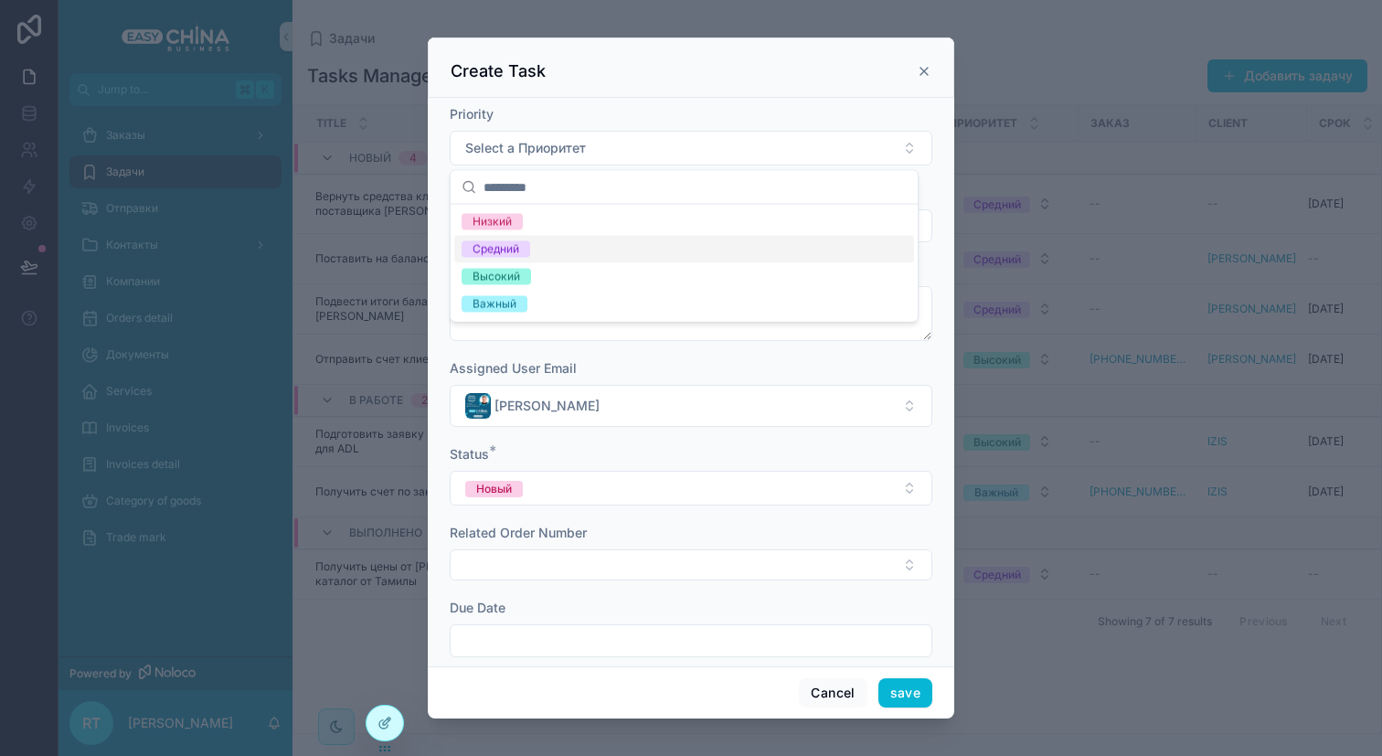
click at [557, 257] on div "Средний" at bounding box center [684, 249] width 460 height 27
click at [528, 232] on input "scrollable content" at bounding box center [691, 226] width 481 height 26
type input "*"
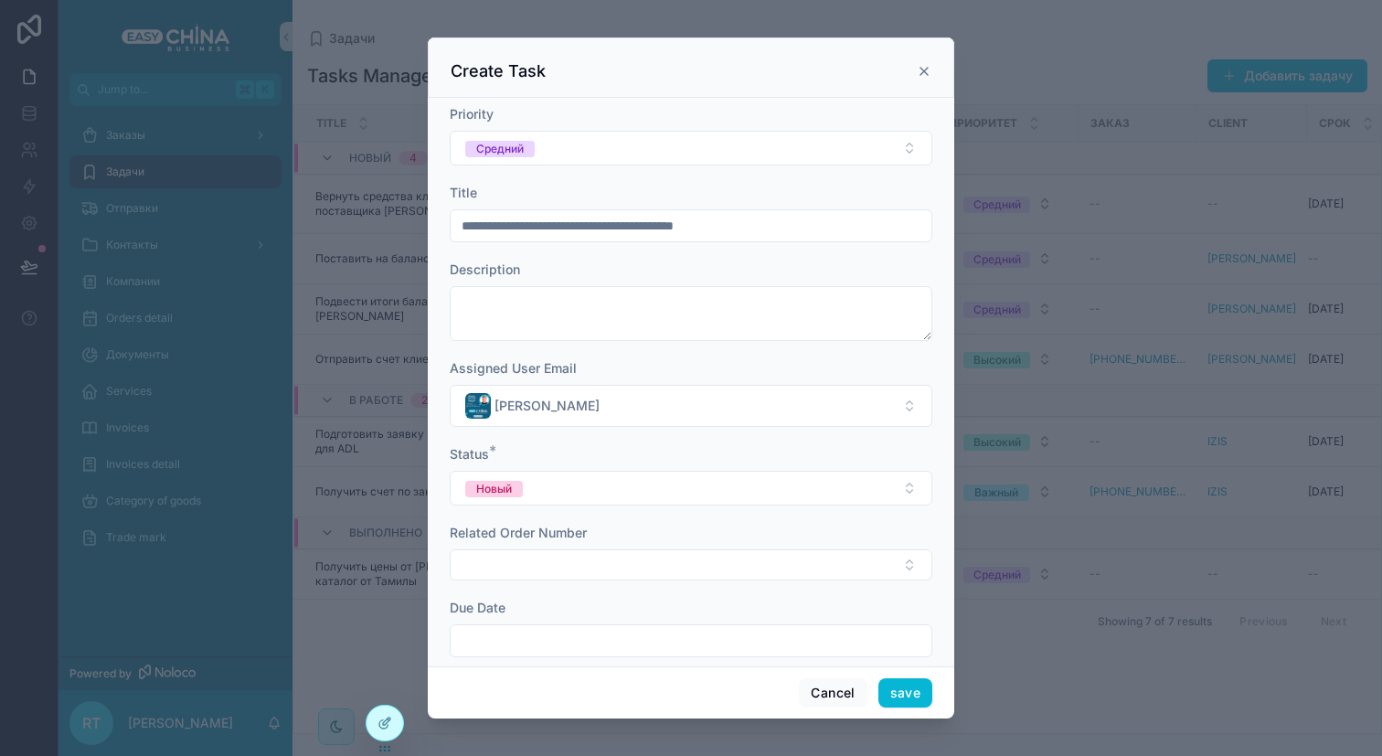
type input "**********"
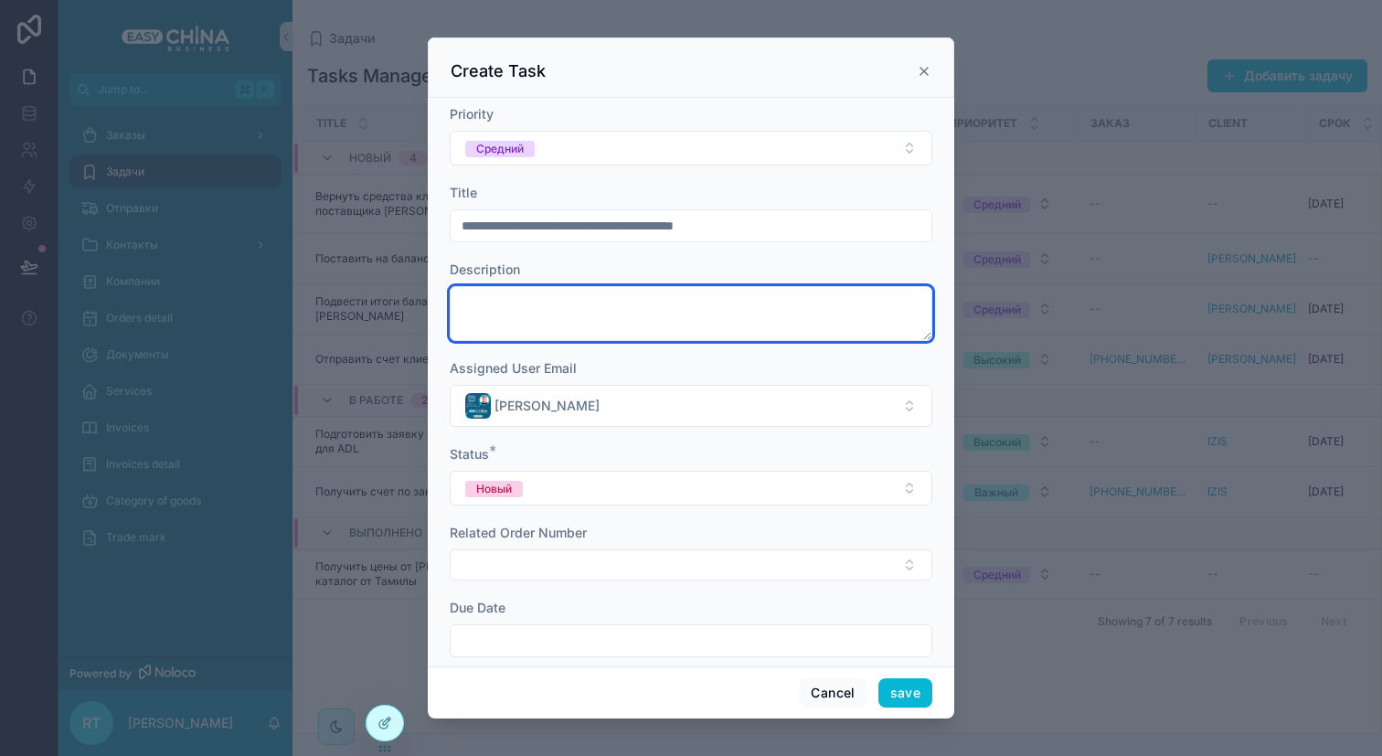
click at [497, 320] on textarea "scrollable content" at bounding box center [691, 313] width 483 height 55
paste textarea "**********"
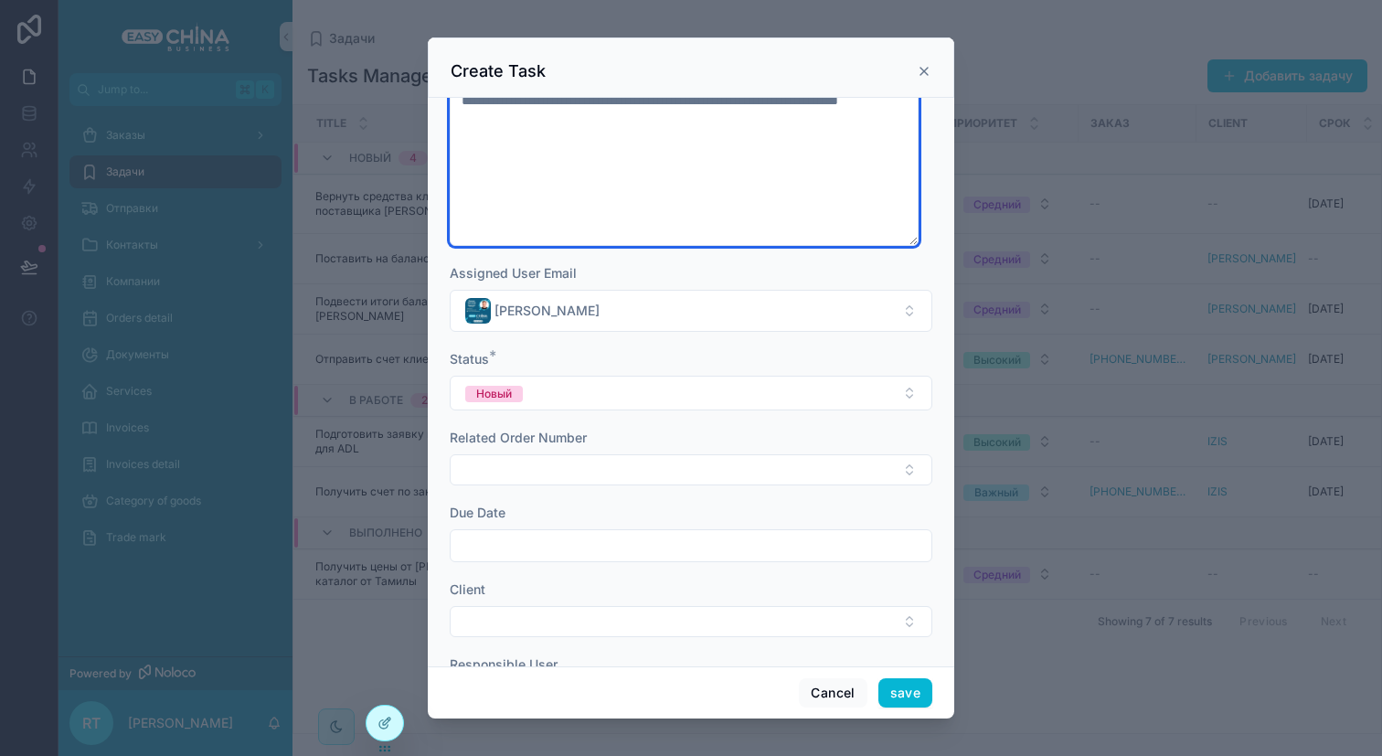
scroll to position [300, 0]
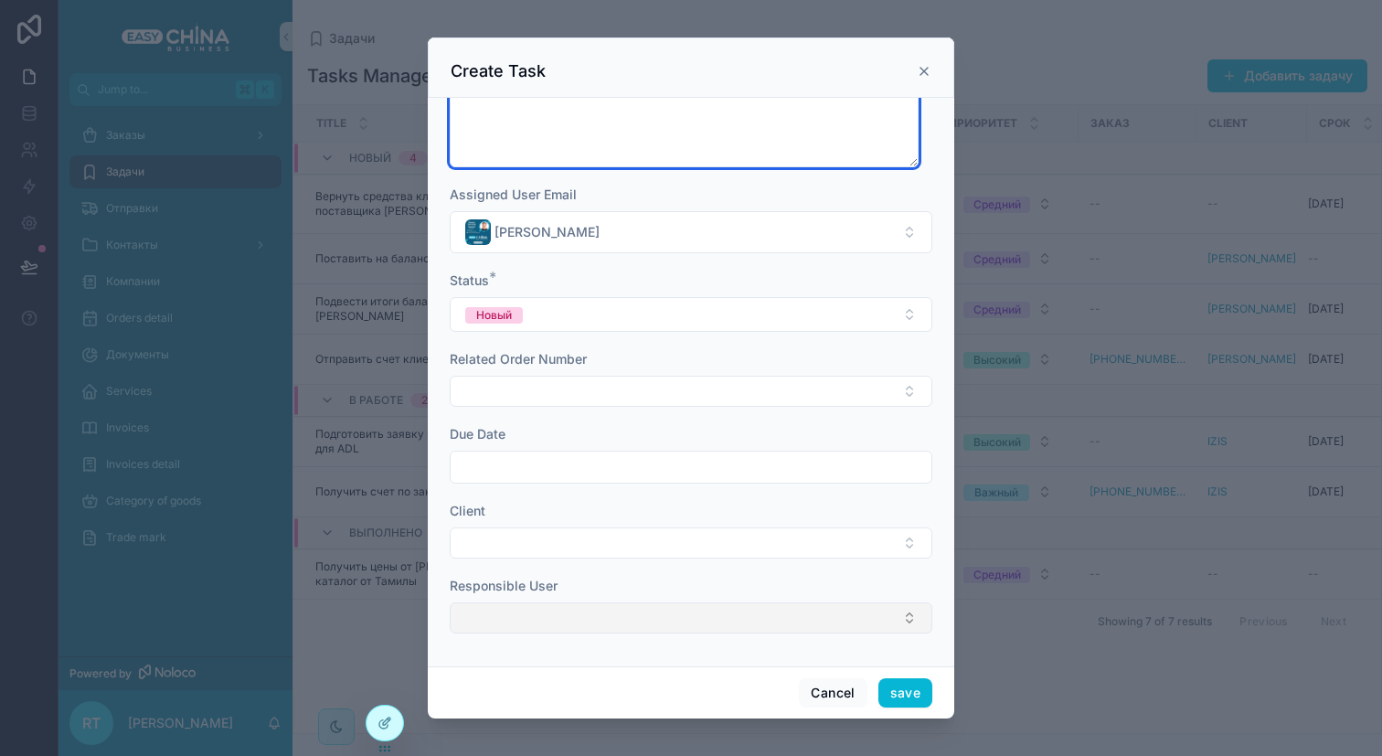
type textarea "**********"
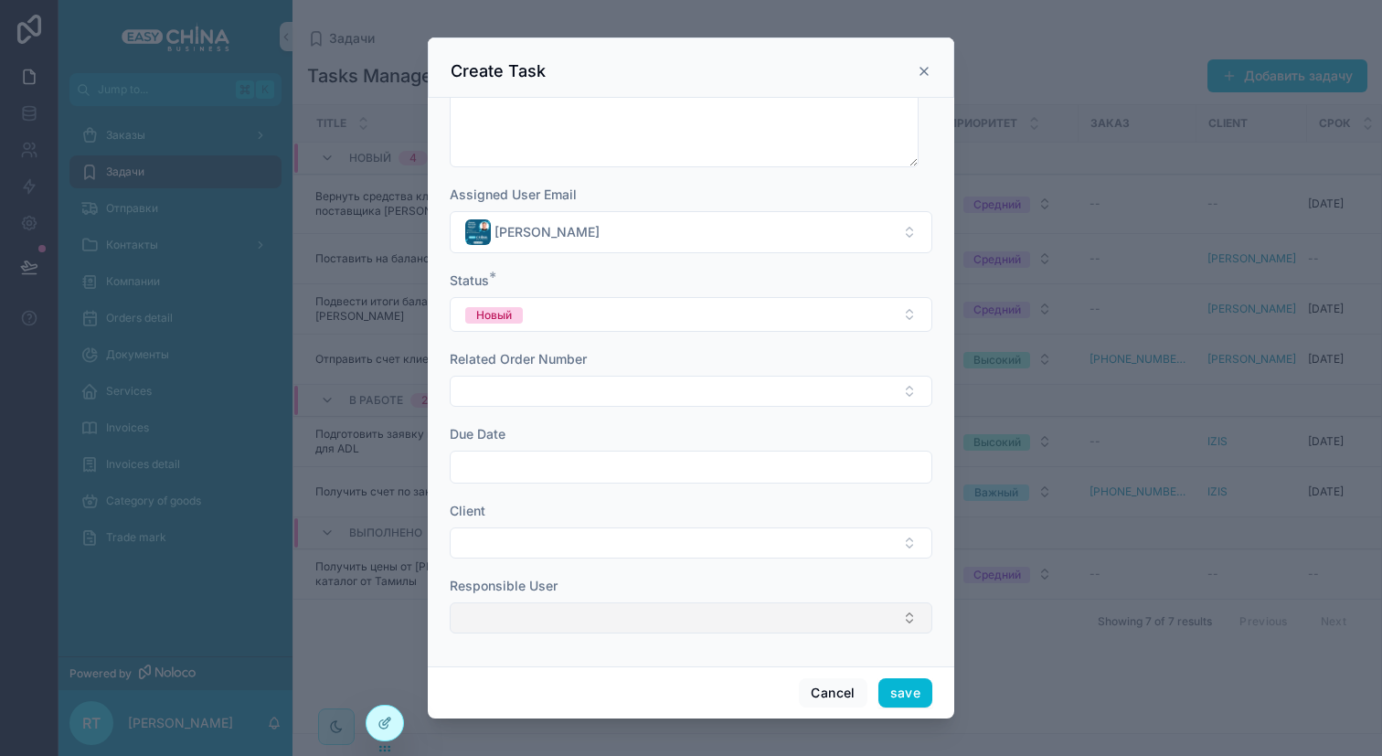
click at [620, 613] on button "Select Button" at bounding box center [691, 617] width 483 height 31
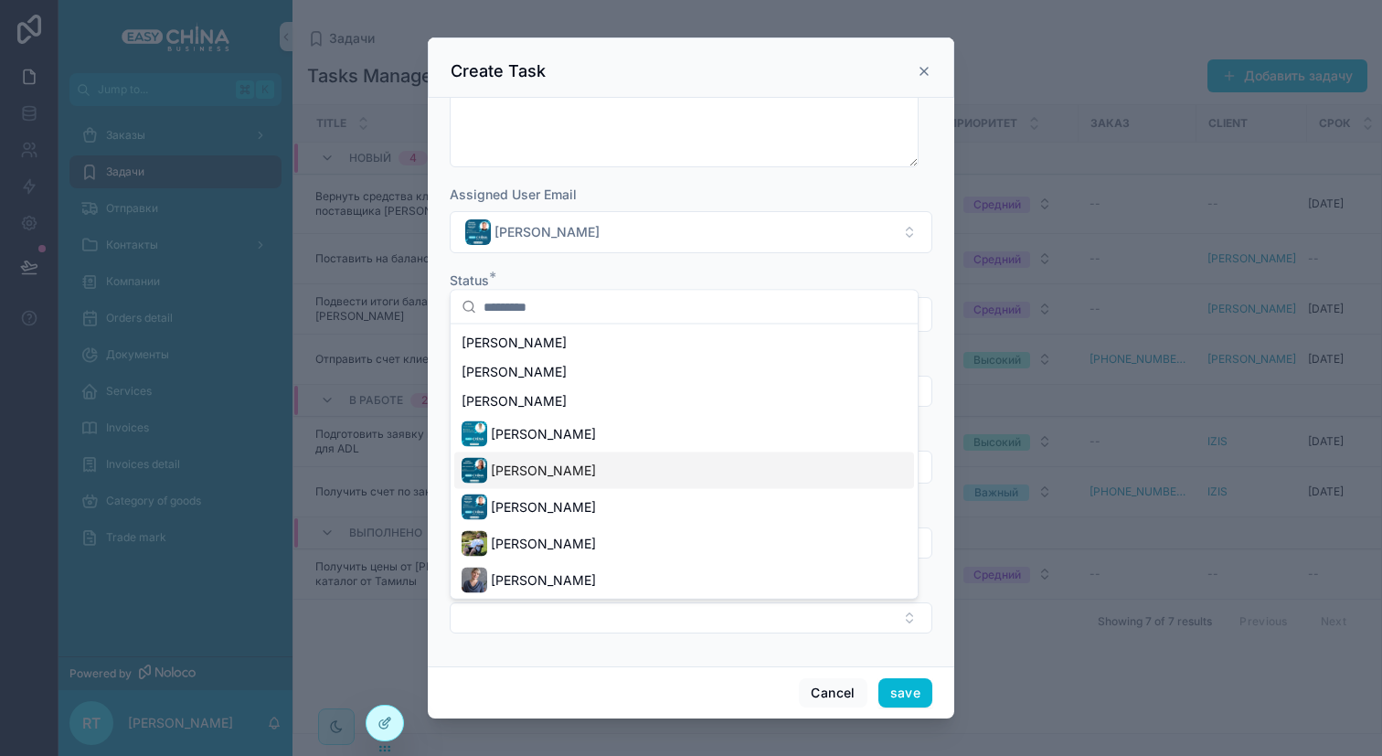
click at [653, 482] on div "[PERSON_NAME]" at bounding box center [684, 470] width 460 height 37
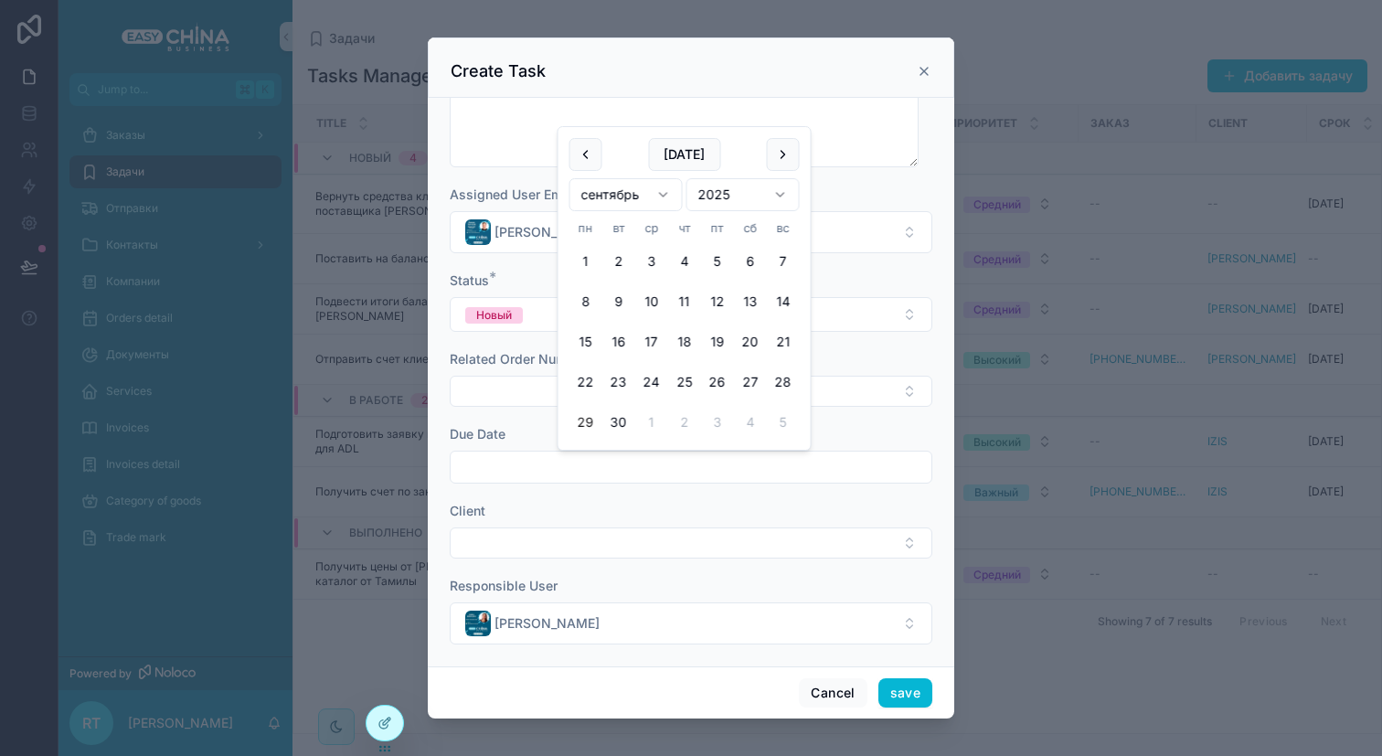
click at [611, 461] on input "scrollable content" at bounding box center [691, 467] width 481 height 26
click at [653, 423] on button "1" at bounding box center [651, 422] width 33 height 33
type input "**********"
click at [855, 359] on div "Related Order Number" at bounding box center [691, 359] width 483 height 18
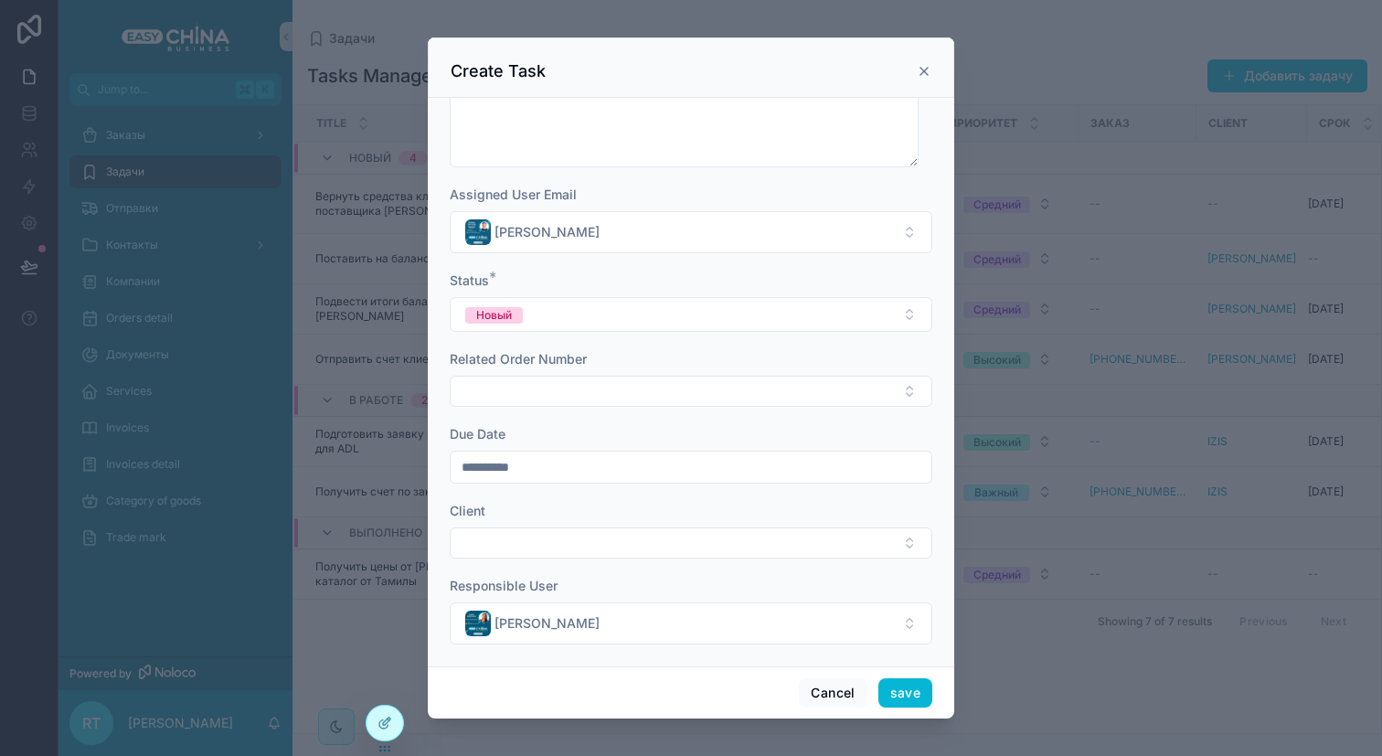
scroll to position [311, 0]
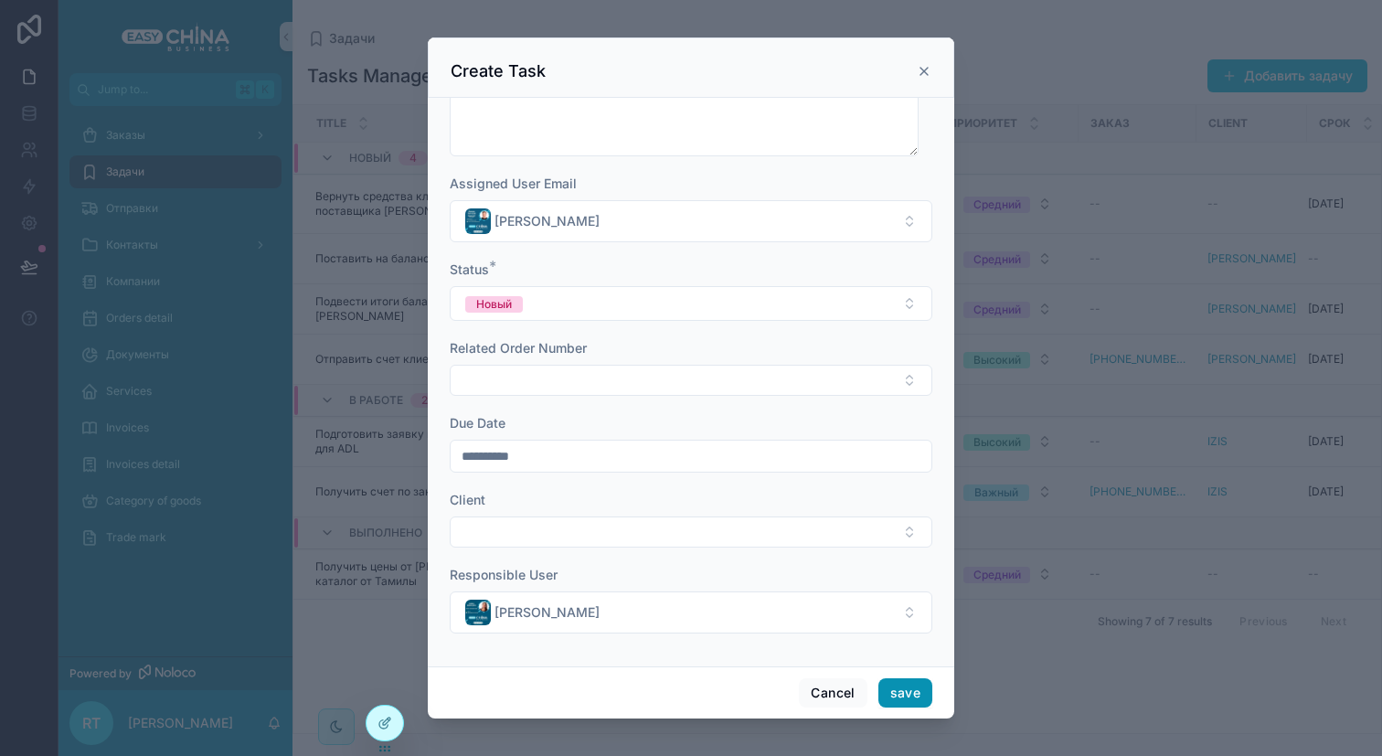
click at [909, 684] on button "save" at bounding box center [905, 692] width 54 height 29
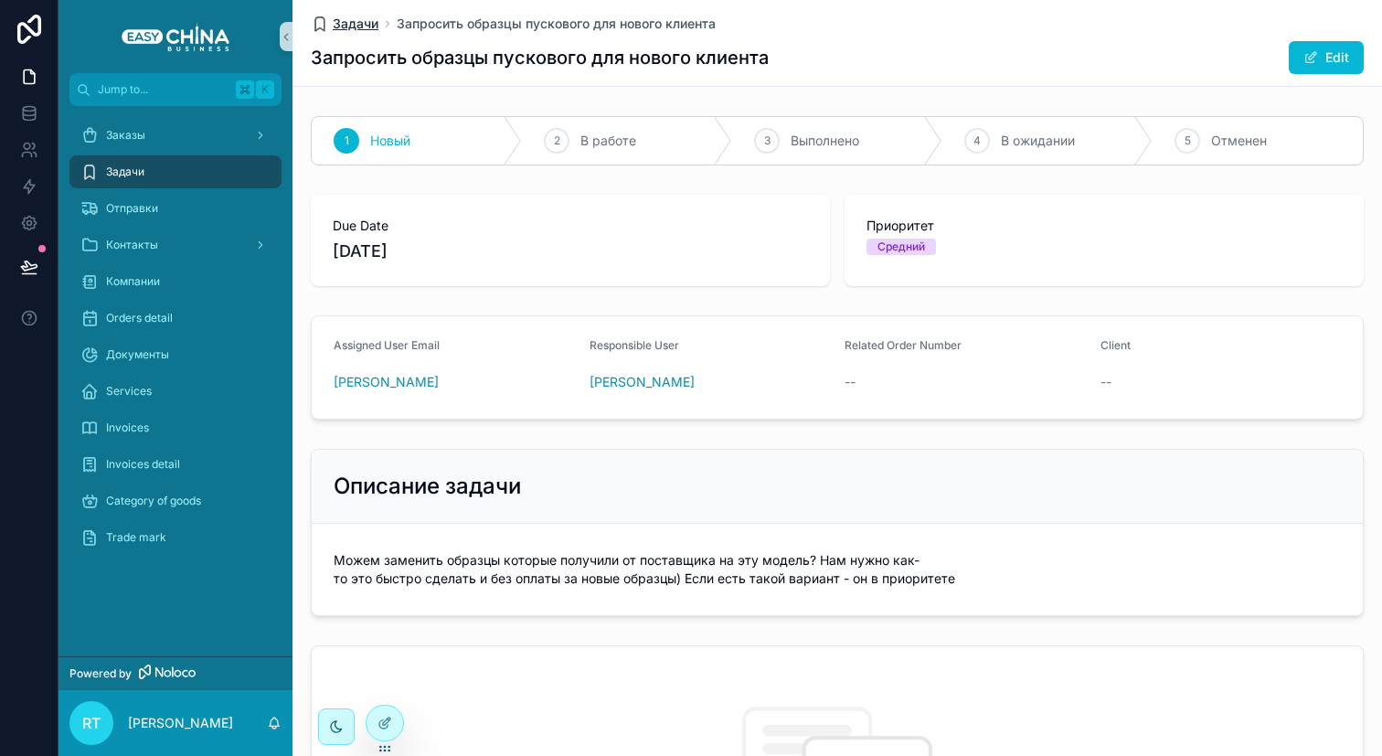
click at [347, 17] on span "Задачи" at bounding box center [356, 24] width 46 height 18
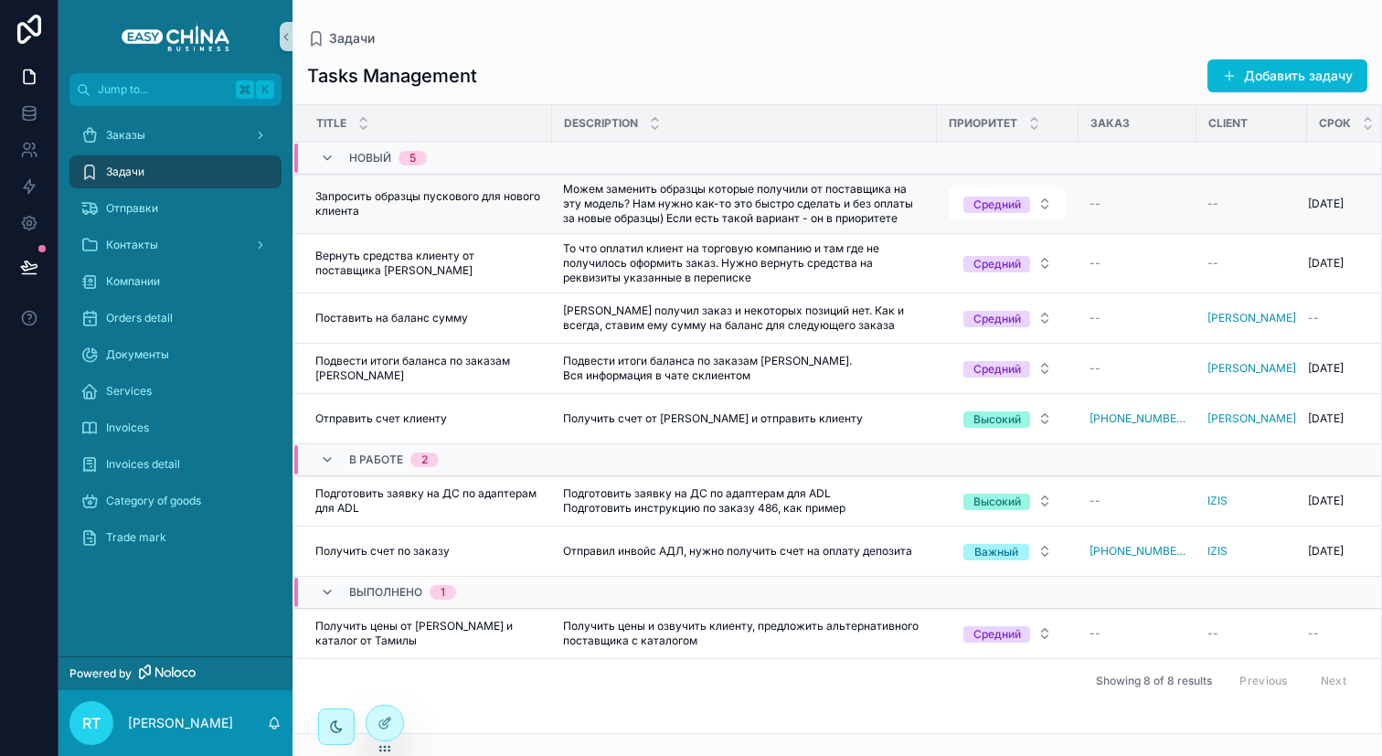
click at [488, 206] on span "Запросить образцы пускового для нового клиента" at bounding box center [428, 203] width 226 height 29
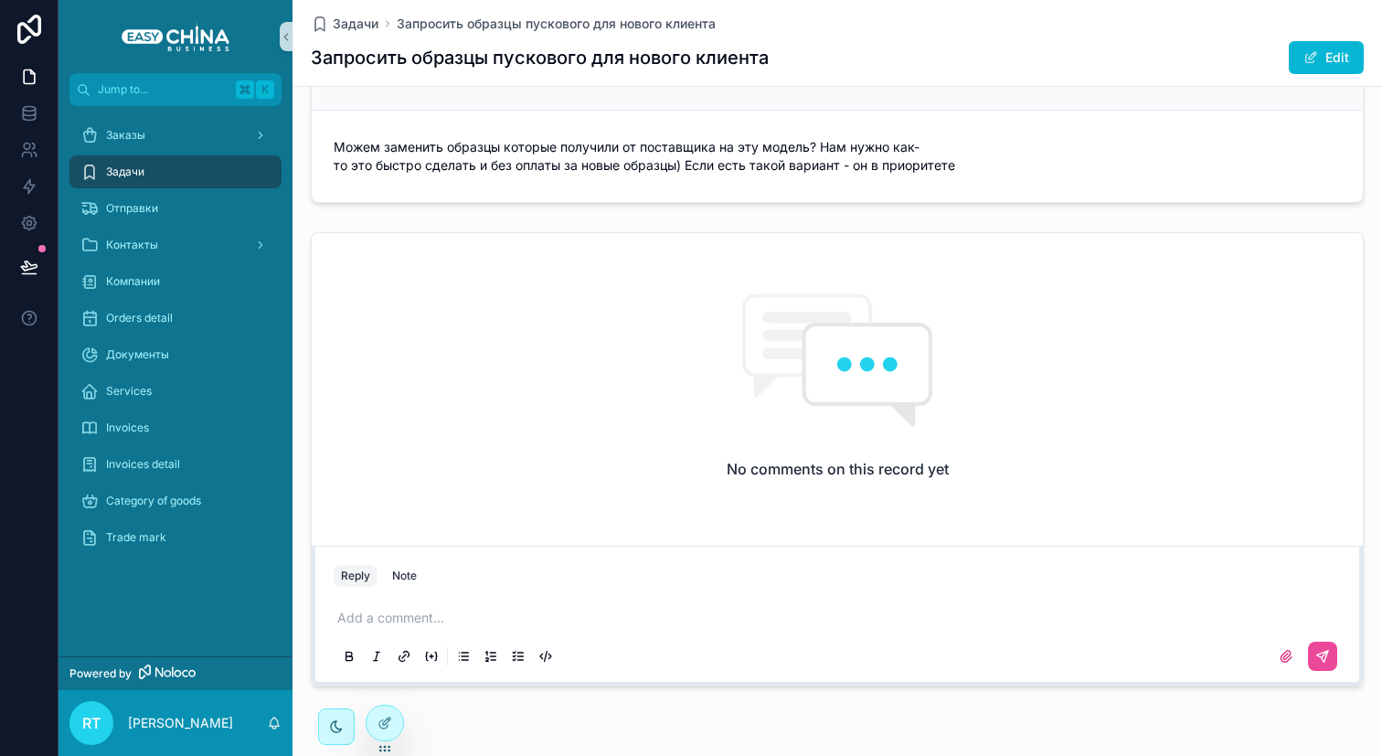
scroll to position [468, 0]
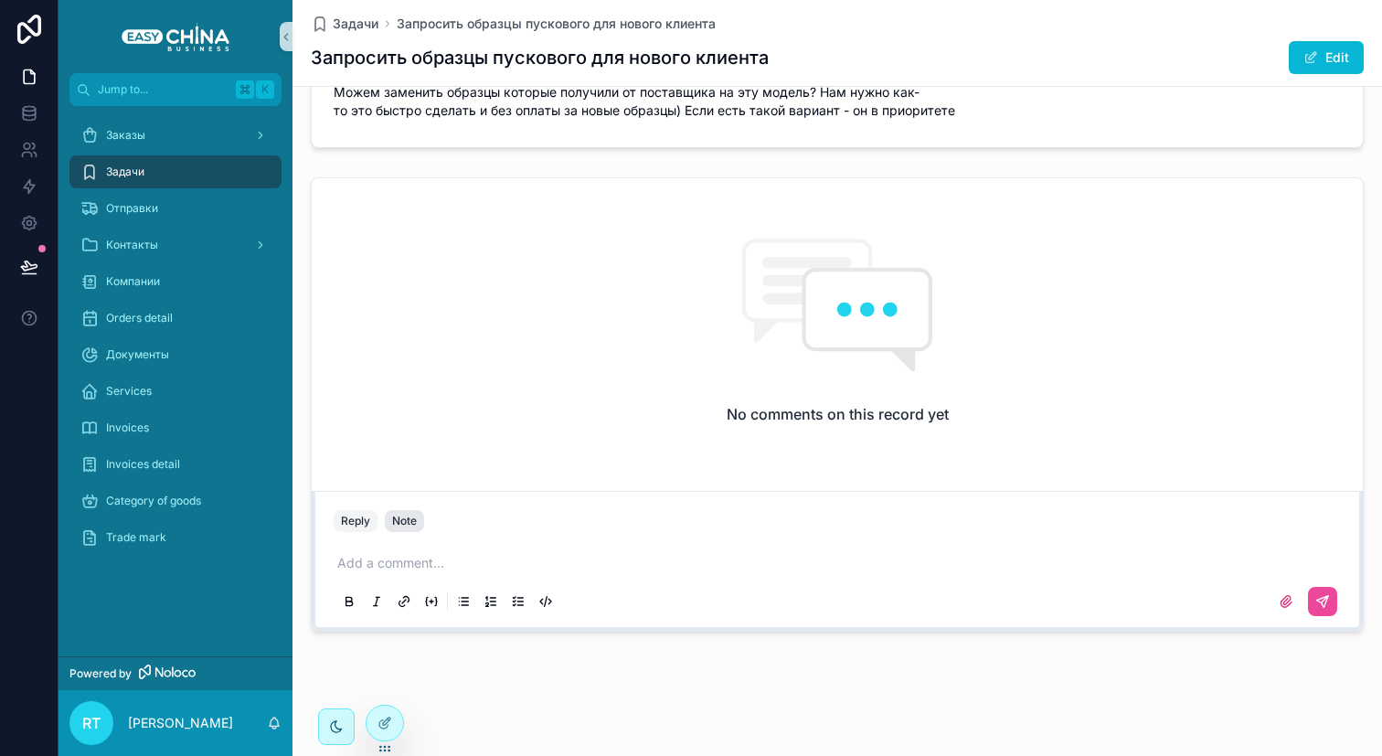
click at [404, 512] on button "Note" at bounding box center [404, 521] width 39 height 22
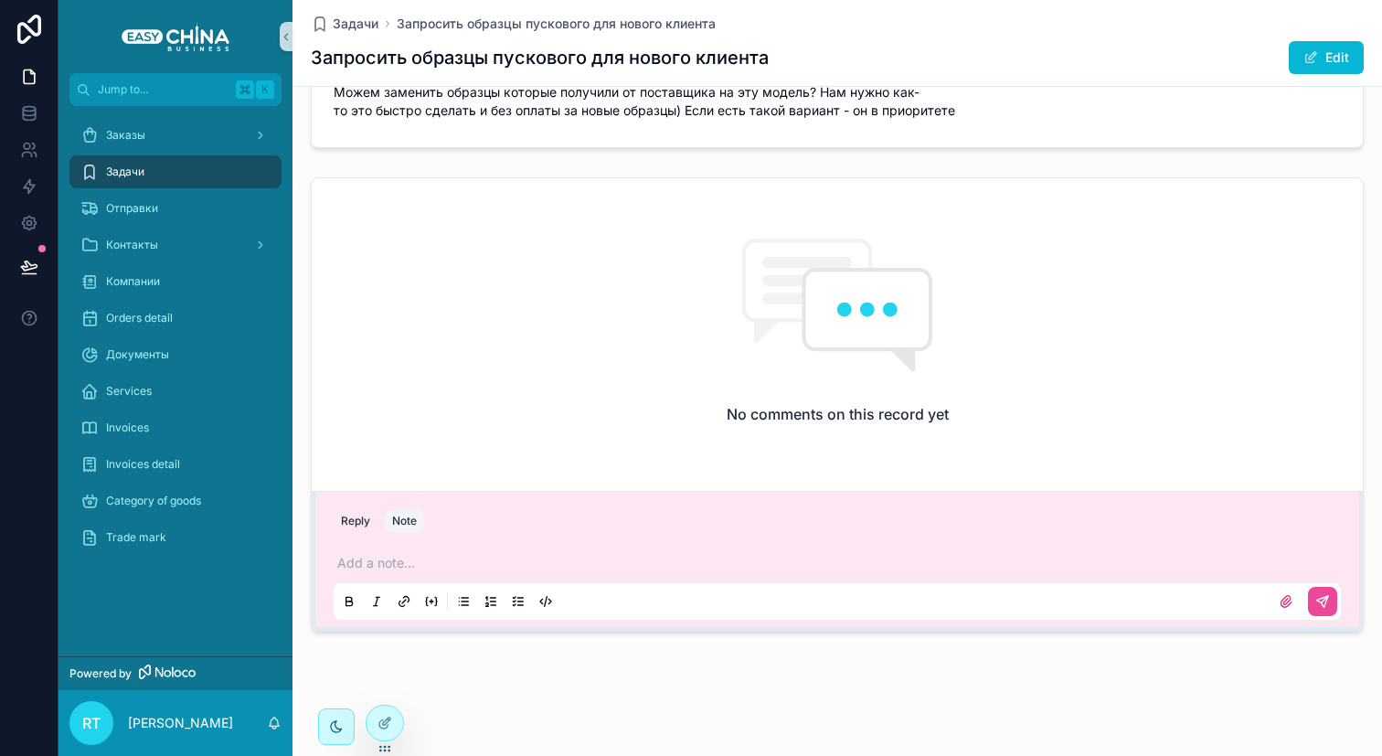
click at [387, 565] on p "scrollable content" at bounding box center [840, 563] width 1007 height 18
click at [524, 547] on div "Add a note..." at bounding box center [837, 581] width 1007 height 77
click at [520, 554] on p "scrollable content" at bounding box center [840, 563] width 1007 height 18
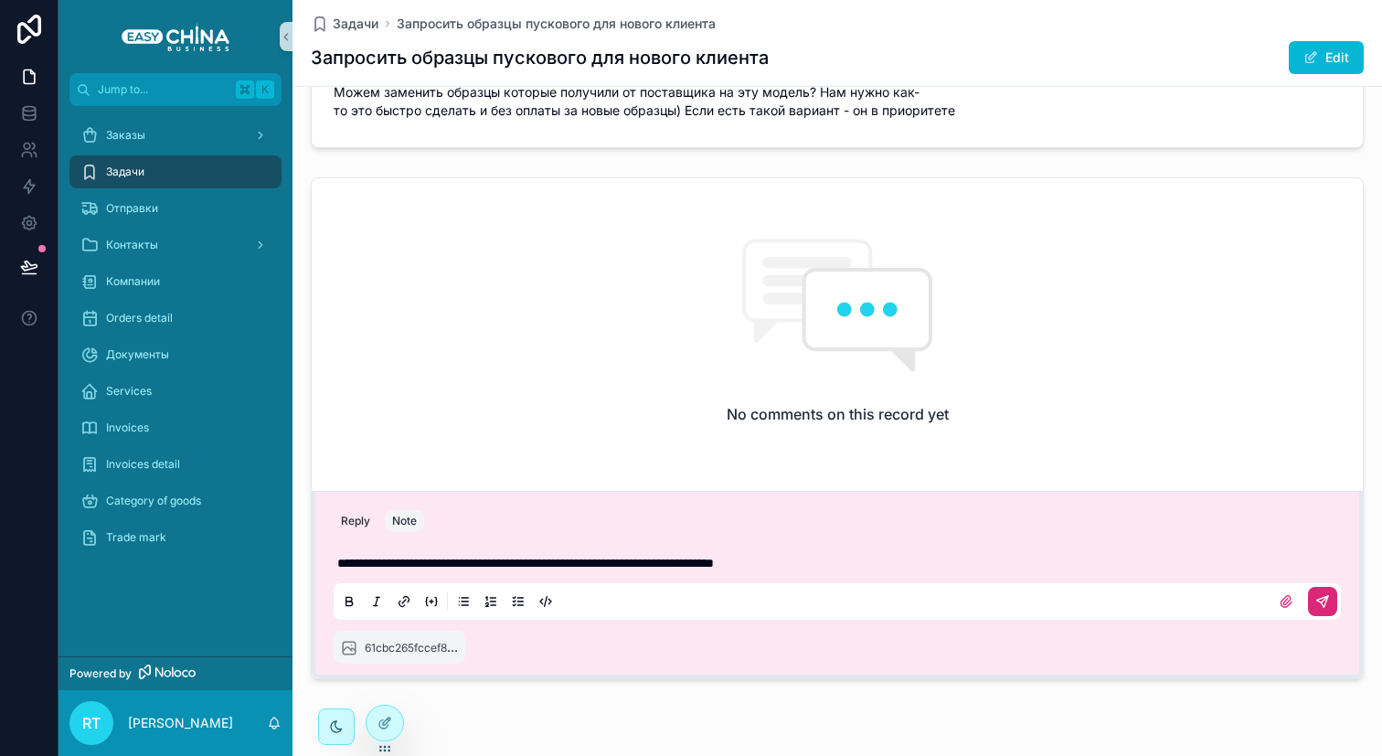
click at [1320, 595] on icon "scrollable content" at bounding box center [1322, 601] width 15 height 15
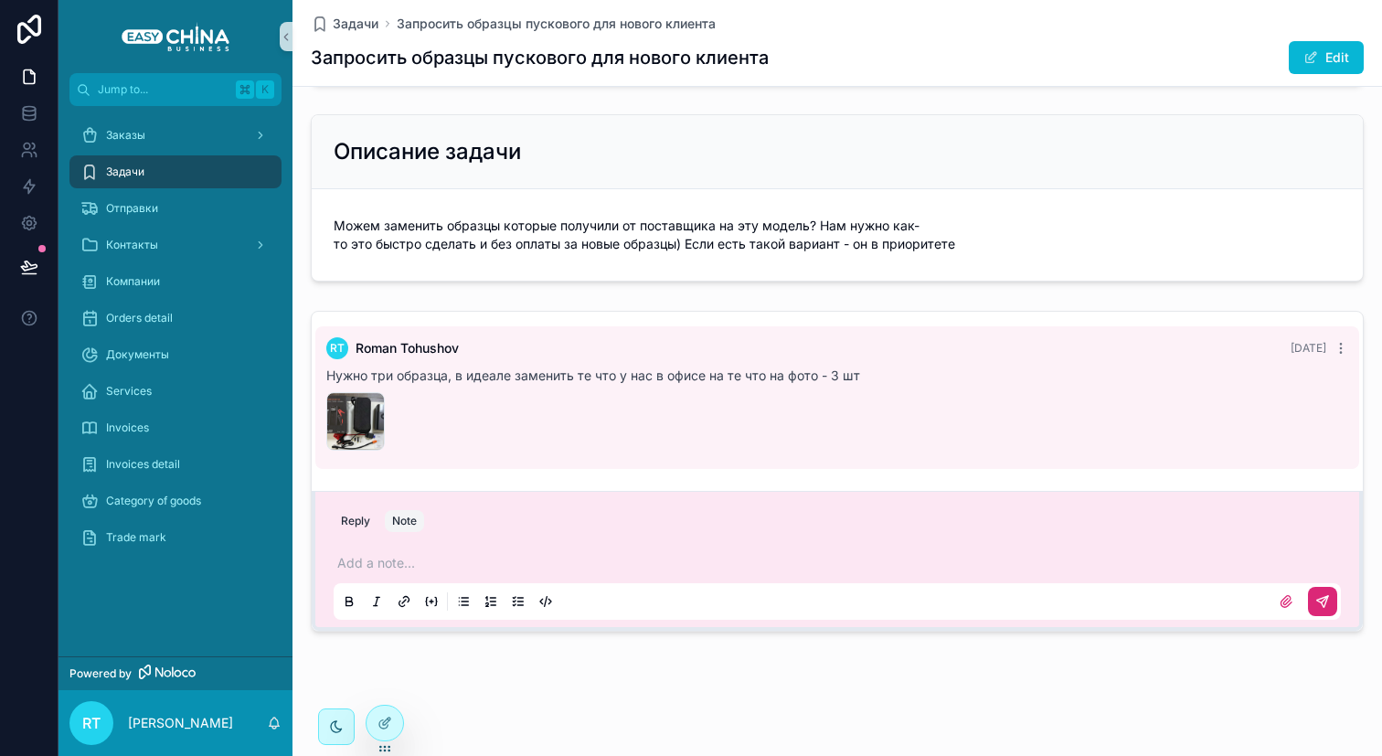
scroll to position [334, 0]
click at [370, 412] on div "scrollable content" at bounding box center [369, 408] width 22 height 22
click at [338, 398] on div "61cbc265fccef86dae962d5c4b394d16 .png" at bounding box center [355, 421] width 58 height 58
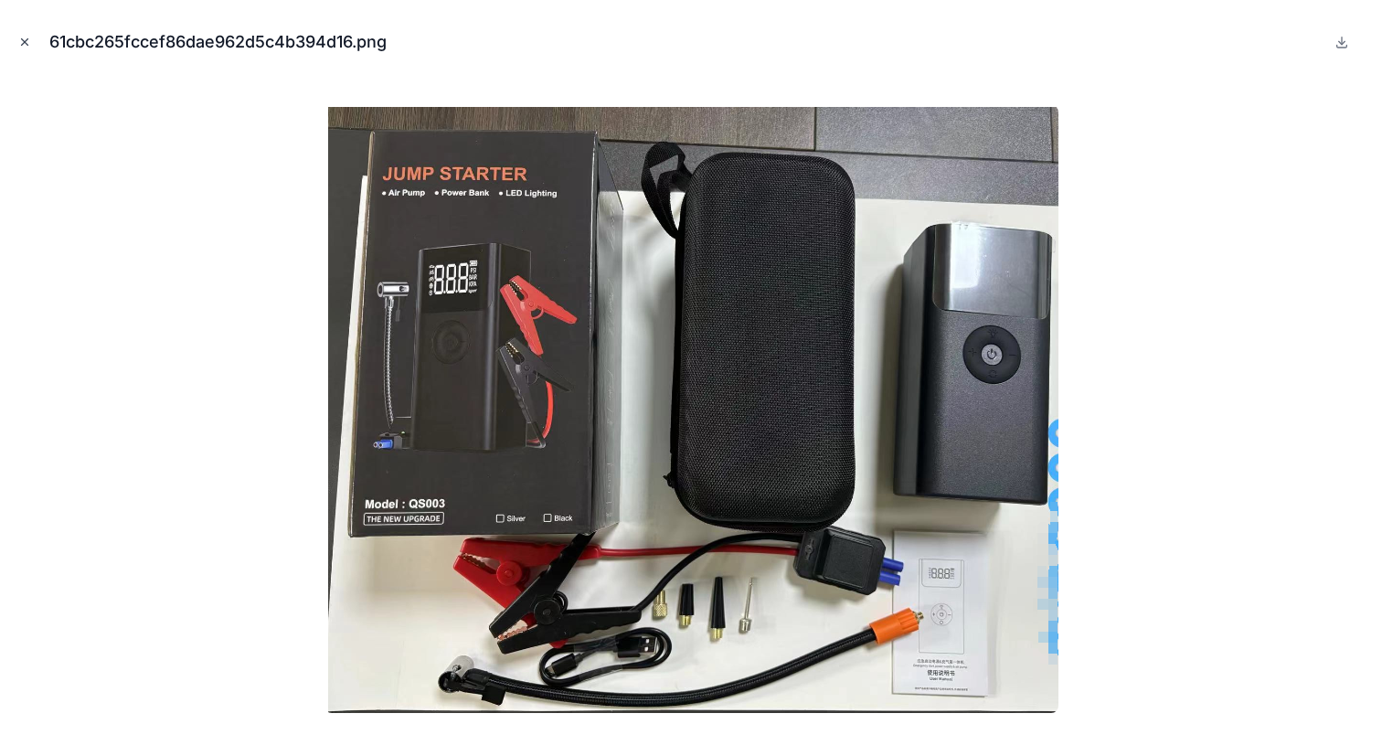
click at [26, 34] on button "Close modal" at bounding box center [25, 42] width 20 height 20
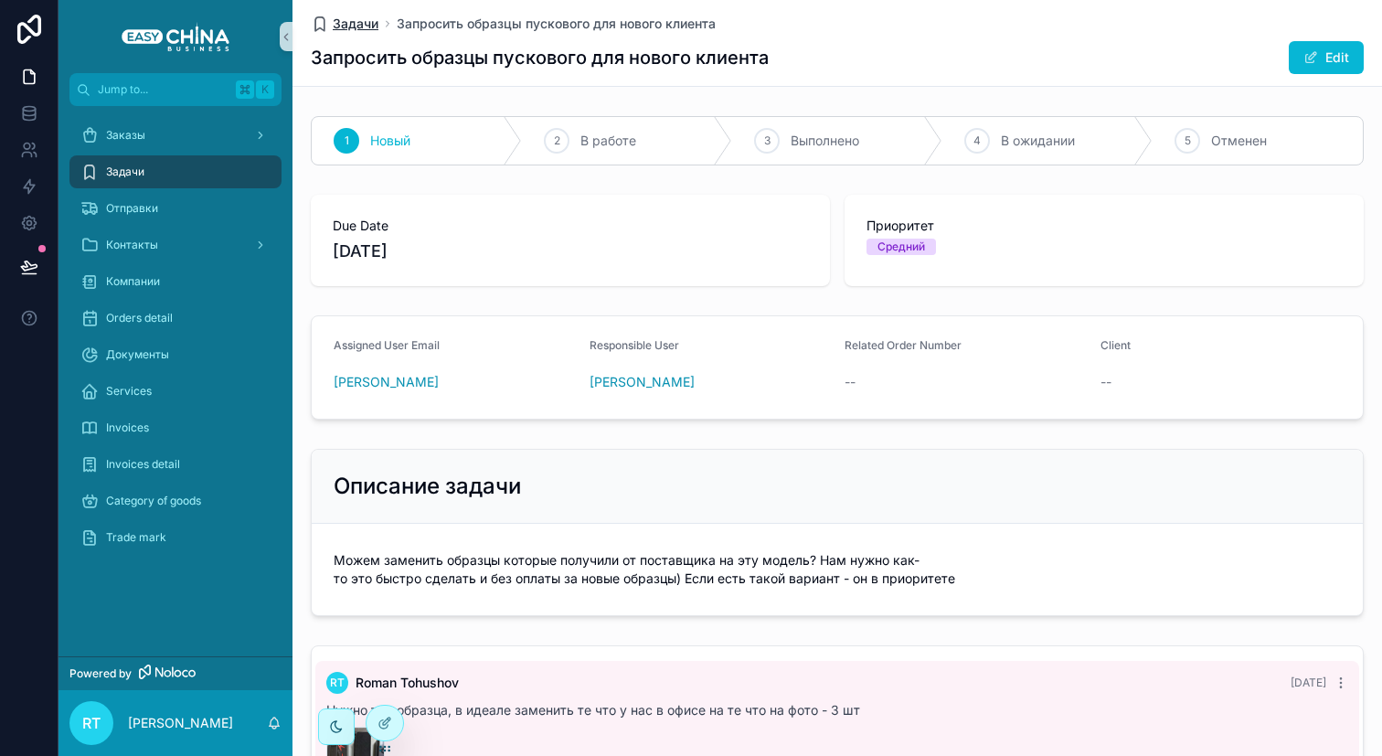
click at [352, 27] on span "Задачи" at bounding box center [356, 24] width 46 height 18
